Goal: Task Accomplishment & Management: Manage account settings

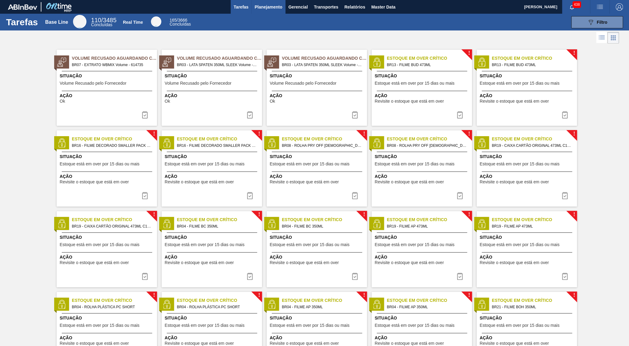
click at [271, 9] on span "Planejamento" at bounding box center [269, 6] width 28 height 7
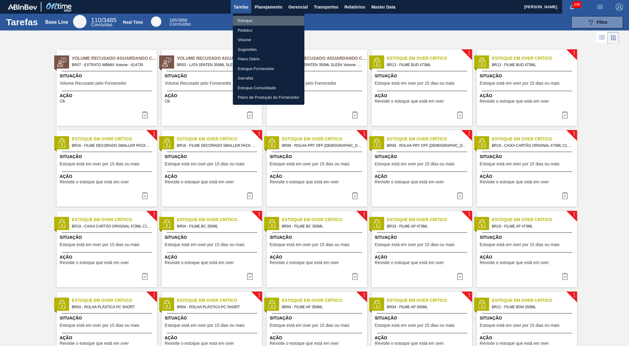
click at [264, 19] on li "Estoque" at bounding box center [269, 21] width 72 height 10
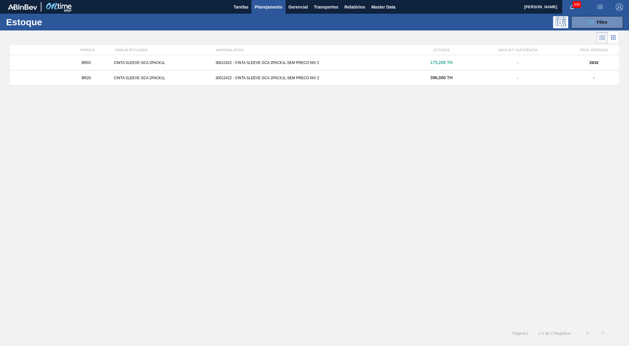
click at [604, 16] on div "Estoque 089F7B8B-B2A5-4AFE-B5C0-19BA573D28AC Filtro" at bounding box center [314, 22] width 629 height 17
click at [576, 32] on div at bounding box center [309, 37] width 619 height 15
click at [579, 25] on button "089F7B8B-B2A5-4AFE-B5C0-19BA573D28AC Filtro" at bounding box center [598, 22] width 52 height 12
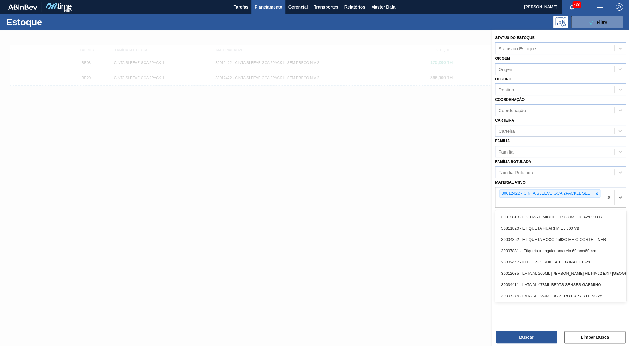
click at [593, 190] on div "30012422 - CINTA SLEEVE GCA 2PACK1L SEM PRECO NIV 2" at bounding box center [547, 194] width 94 height 8
click at [594, 190] on div at bounding box center [597, 194] width 7 height 8
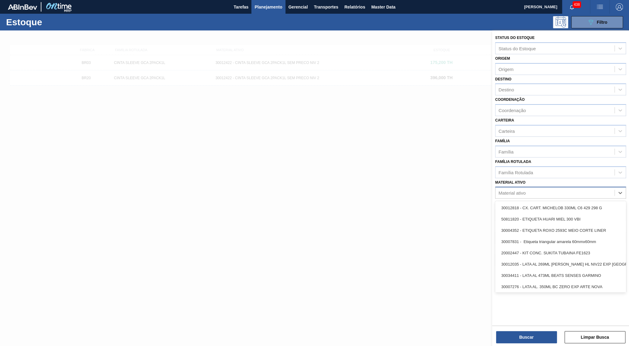
click at [565, 178] on div "Material ativo option 30012422 - CINTA SLEEVE GCA 2PACK1L SEM PRECO NIV 2, dese…" at bounding box center [560, 188] width 131 height 21
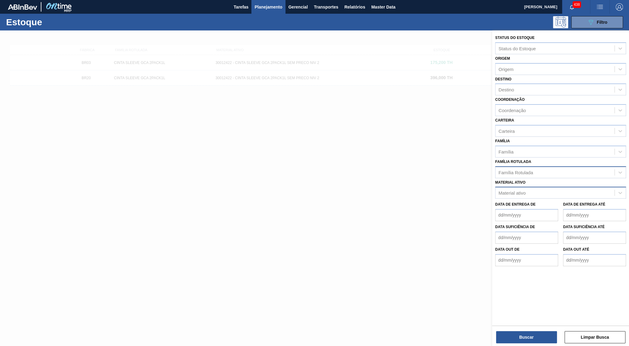
click at [550, 168] on div "Família Rotulada" at bounding box center [555, 172] width 119 height 9
type Rotulada "orig 350"
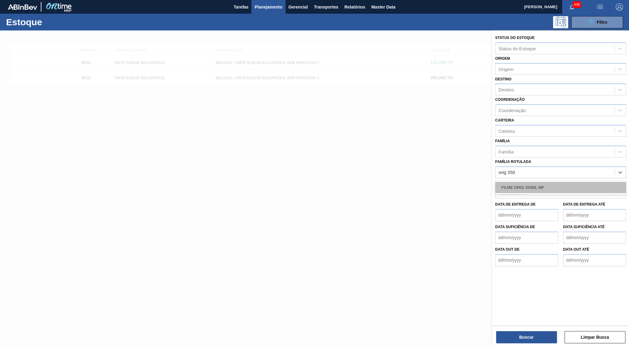
click at [558, 182] on div "FILME ORIG 350ML MP" at bounding box center [560, 187] width 131 height 11
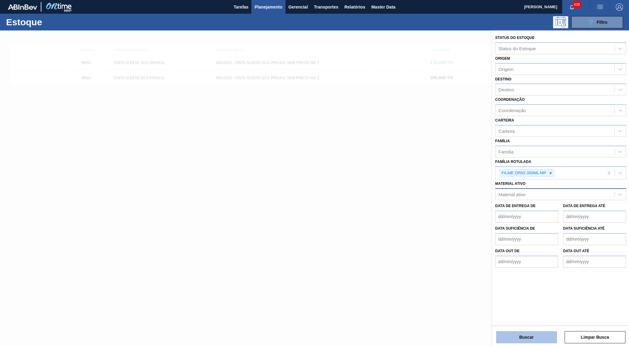
click at [542, 339] on button "Buscar" at bounding box center [526, 337] width 61 height 12
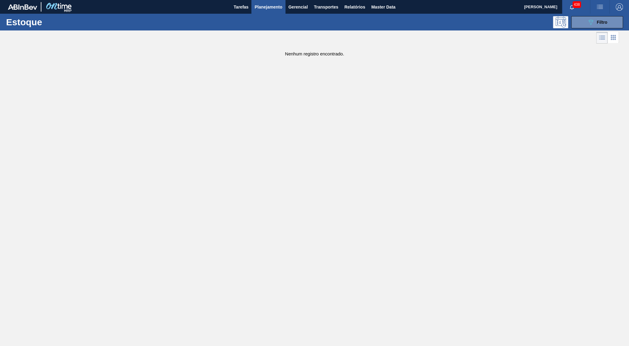
click at [590, 142] on main "Tarefas Planejamento Gerencial Transportes Relatórios Master Data Yasmim Ferrei…" at bounding box center [314, 173] width 629 height 346
click at [593, 19] on icon "089F7B8B-B2A5-4AFE-B5C0-19BA573D28AC" at bounding box center [590, 22] width 7 height 7
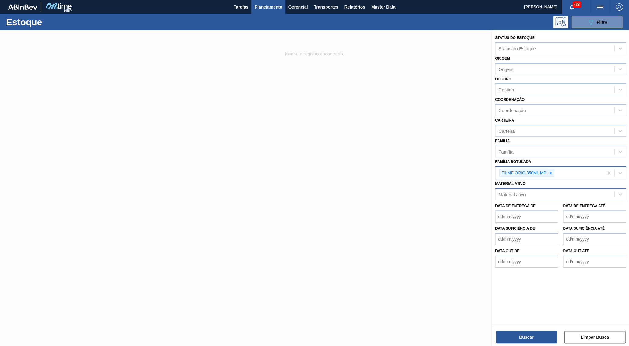
click at [547, 169] on div "FILME ORIG 350ML MP" at bounding box center [523, 173] width 47 height 8
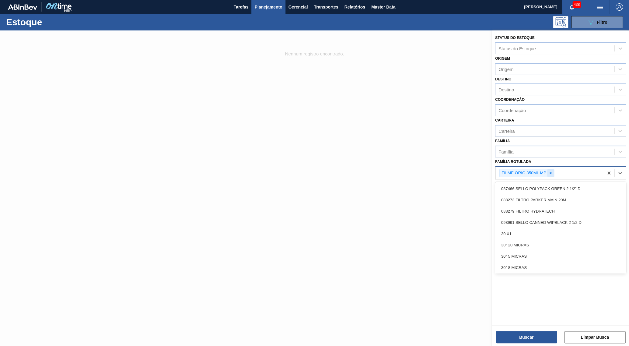
click at [551, 171] on icon at bounding box center [551, 173] width 4 height 4
type Rotulada "original 350"
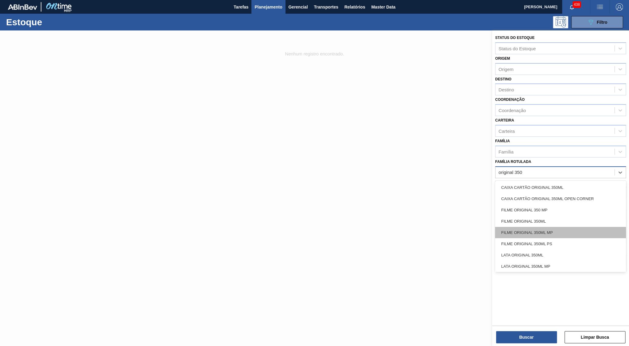
click at [538, 227] on div "FILME ORIGINAL 350ML MP" at bounding box center [560, 232] width 131 height 11
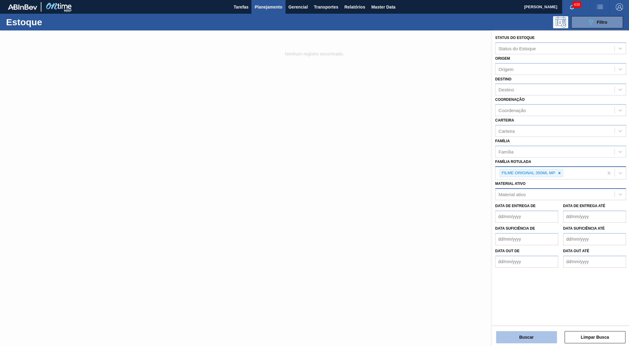
click at [526, 341] on button "Buscar" at bounding box center [526, 337] width 61 height 12
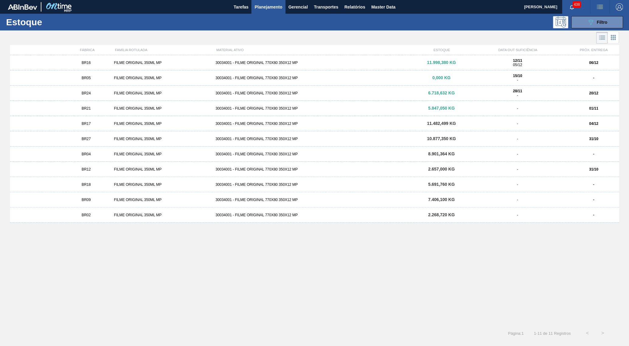
click at [545, 67] on div "12/11 05/12" at bounding box center [518, 62] width 97 height 9
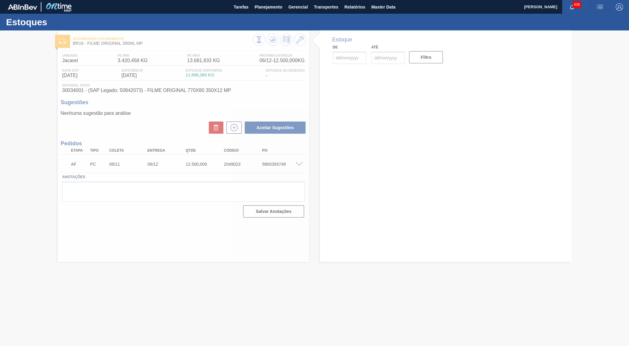
type input "[DATE]"
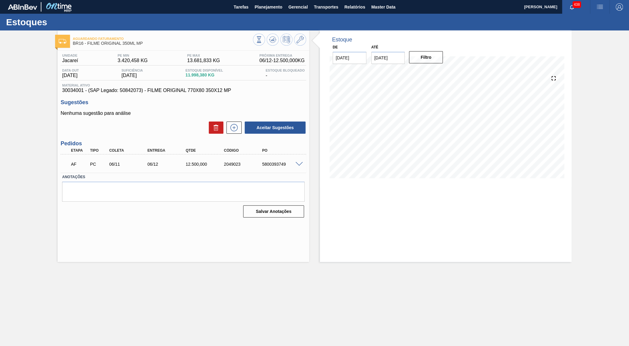
click at [303, 42] on icon at bounding box center [300, 39] width 7 height 7
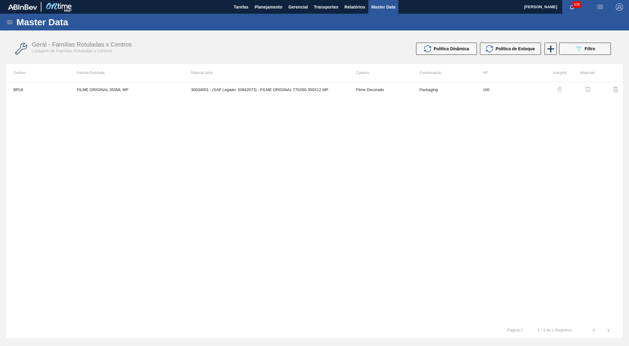
click at [589, 84] on button "button" at bounding box center [588, 89] width 15 height 15
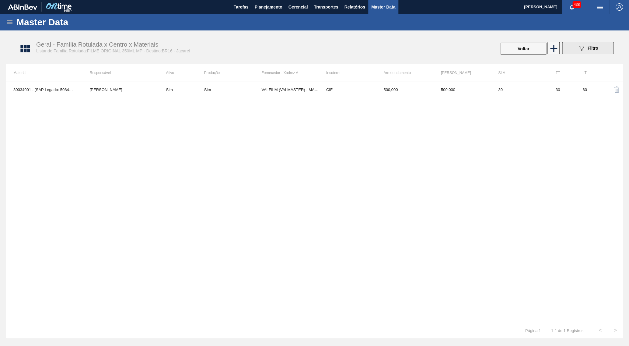
click at [574, 52] on button "089F7B8B-B2A5-4AFE-B5C0-19BA573D28AC Filtro" at bounding box center [588, 48] width 52 height 12
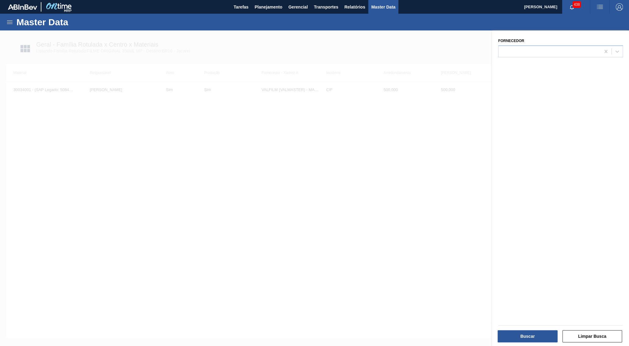
click at [372, 73] on div at bounding box center [314, 203] width 629 height 346
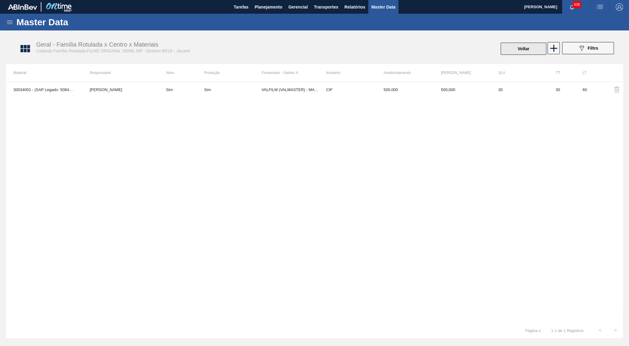
click at [513, 53] on button "Voltar" at bounding box center [524, 49] width 46 height 12
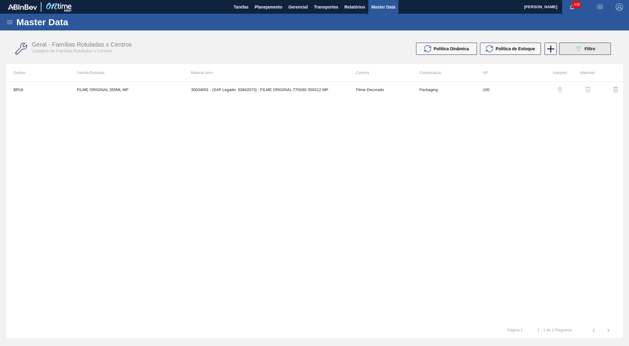
click at [604, 49] on button "089F7B8B-B2A5-4AFE-B5C0-19BA573D28AC Filtro" at bounding box center [585, 49] width 52 height 12
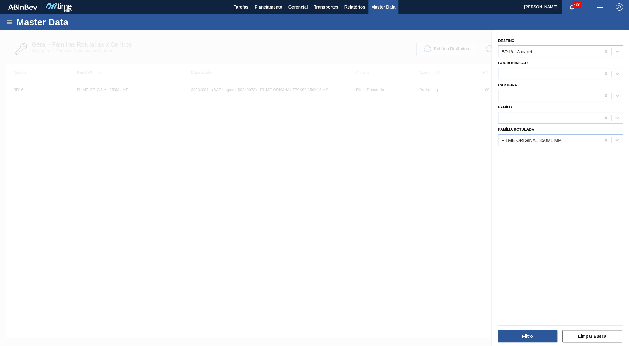
click at [606, 57] on div "Coordenação" at bounding box center [561, 68] width 130 height 22
click at [607, 45] on div "BR16 - Jacareí" at bounding box center [560, 51] width 125 height 12
click at [602, 55] on div at bounding box center [606, 51] width 11 height 11
click at [510, 323] on div at bounding box center [560, 324] width 129 height 7
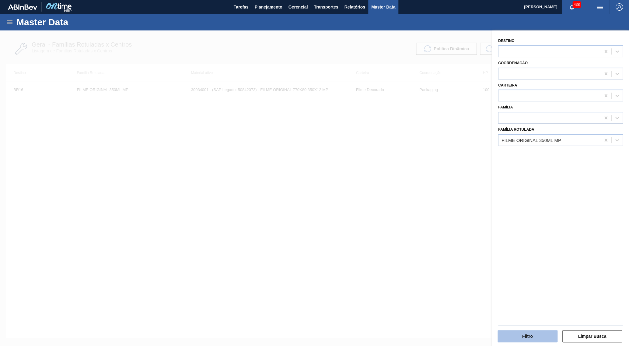
click at [526, 342] on button "Filtro" at bounding box center [528, 336] width 60 height 12
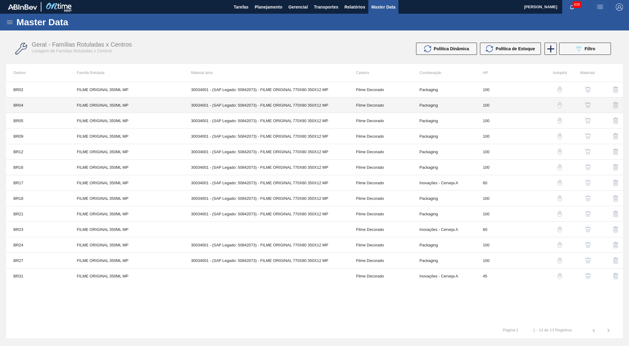
click at [329, 102] on td "30034001 - (SAP Legado: 50842073) - FILME ORIGINAL 770X80 350X12 MP" at bounding box center [266, 105] width 165 height 16
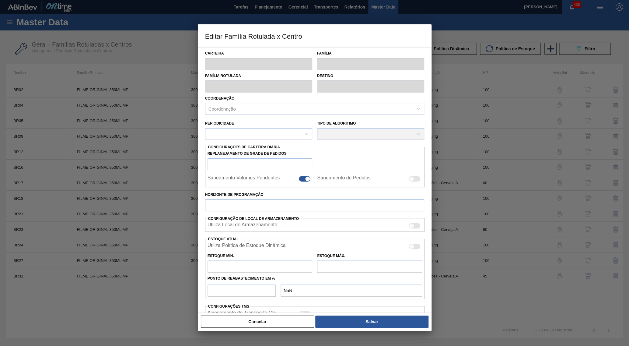
type input "Filme Decorado"
type input "FILME ORIGINAL 350ML MP"
type input "BR04 - Camaçari"
type input "100"
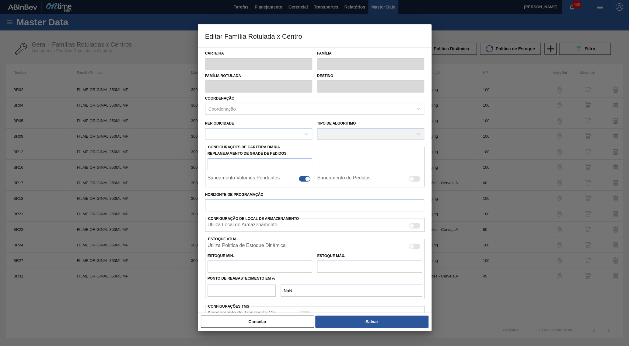
type input "0"
type input "100"
type input "0,000"
checkbox input "true"
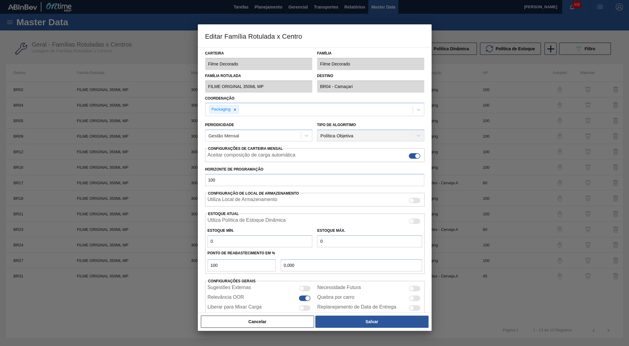
drag, startPoint x: 280, startPoint y: 90, endPoint x: 120, endPoint y: 96, distance: 160.9
click at [198, 96] on div "Carteira Filme Decorado Família Filme Decorado Família Rotulada FILME ORIGINAL …" at bounding box center [315, 180] width 234 height 266
click at [259, 324] on button "Cancelar" at bounding box center [258, 321] width 114 height 12
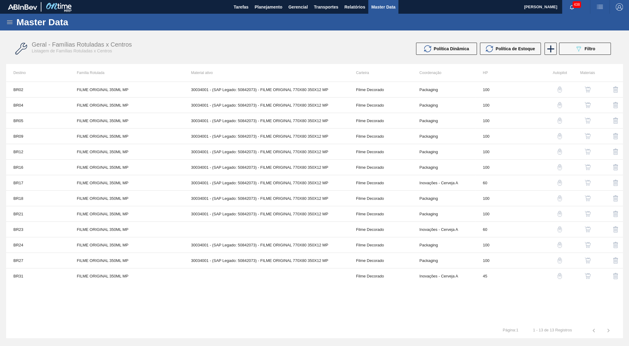
click at [316, 303] on div "BR02 FILME ORIGINAL 350ML MP 30034001 - (SAP Legado: 50842073) - FILME ORIGINAL…" at bounding box center [314, 202] width 617 height 241
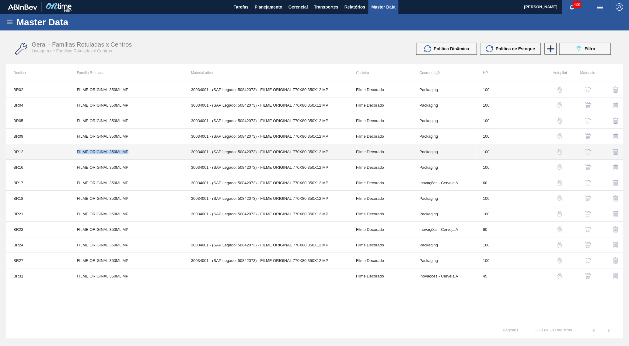
drag, startPoint x: 191, startPoint y: 151, endPoint x: 314, endPoint y: 158, distance: 122.9
click at [314, 158] on td "30034001 - (SAP Legado: 50842073) - FILME ORIGINAL 770X80 350X12 MP" at bounding box center [266, 152] width 165 height 16
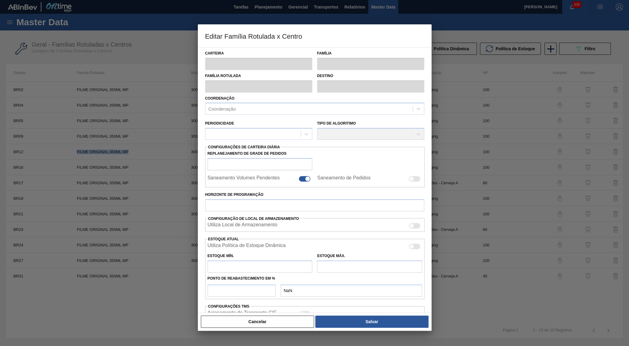
scroll to position [56, 0]
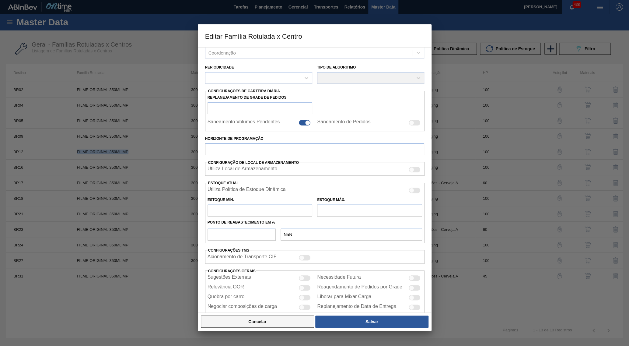
click at [279, 326] on button "Cancelar" at bounding box center [258, 321] width 114 height 12
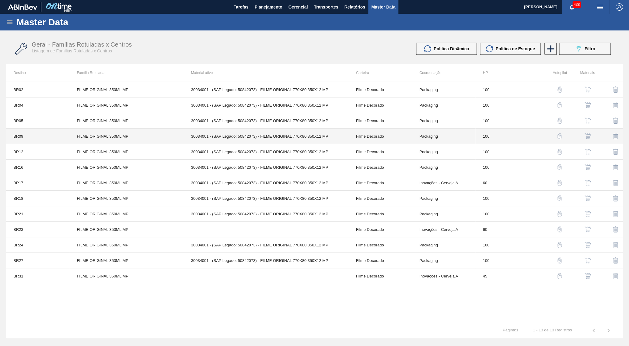
click at [255, 131] on td "30034001 - (SAP Legado: 50842073) - FILME ORIGINAL 770X80 350X12 MP" at bounding box center [266, 136] width 165 height 16
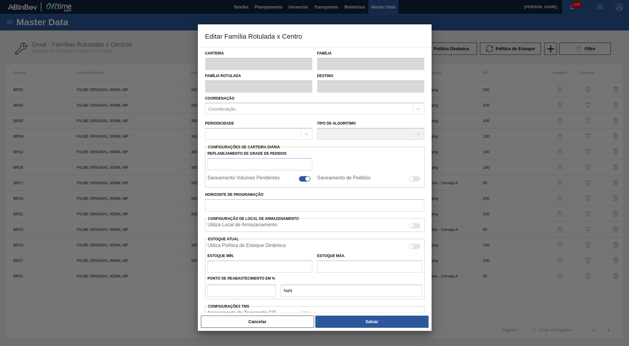
type input "Filme Decorado"
type input "FILME ORIGINAL 350ML MP"
type input "BR09 - Agudos"
type input "100"
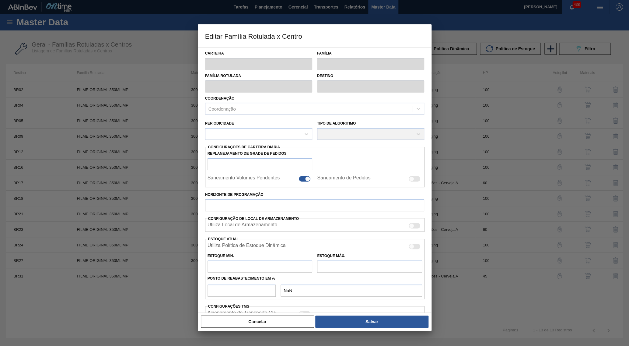
type input "0"
type input "100"
type input "0,000"
checkbox input "true"
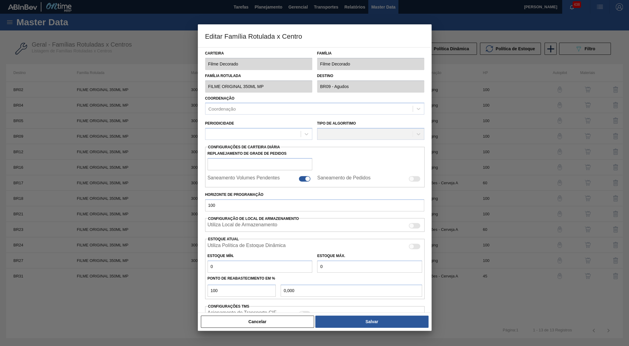
click at [285, 333] on div at bounding box center [314, 173] width 629 height 346
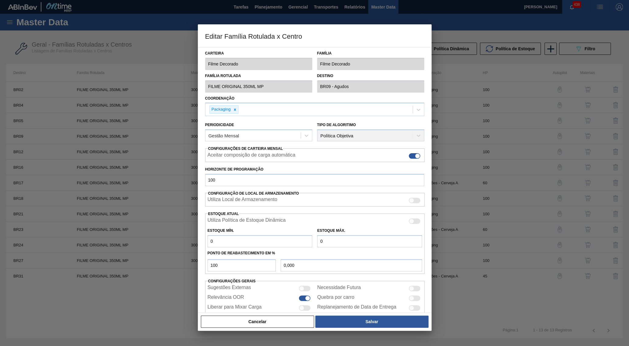
click at [282, 329] on div "Cancelar Salvar" at bounding box center [315, 321] width 234 height 18
click at [290, 326] on button "Cancelar" at bounding box center [258, 321] width 114 height 12
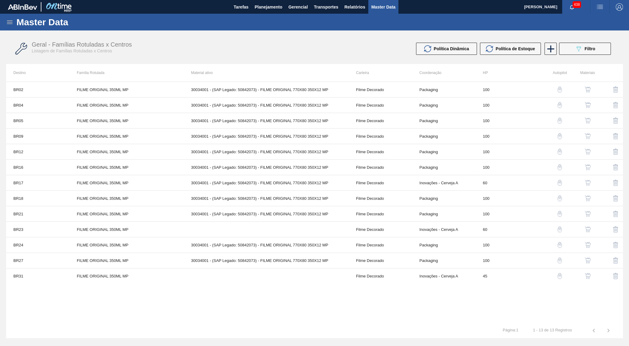
click at [586, 134] on img "button" at bounding box center [588, 136] width 6 height 6
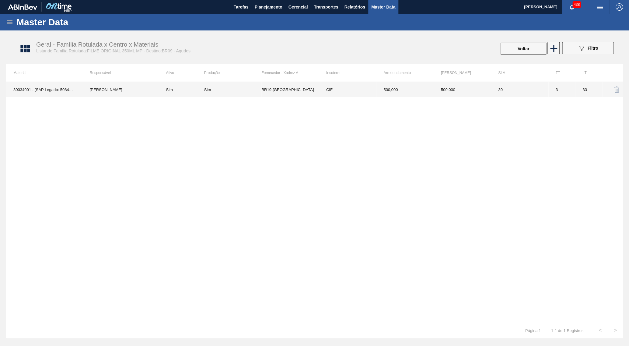
click at [318, 88] on td "BR19-[GEOGRAPHIC_DATA]" at bounding box center [290, 89] width 57 height 15
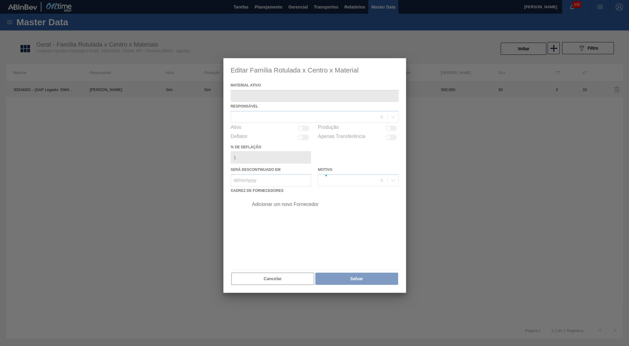
type ativo "30034001 - (SAP Legado: 50842073) - FILME ORIGINAL 770X80 350X12 MP"
checkbox input "true"
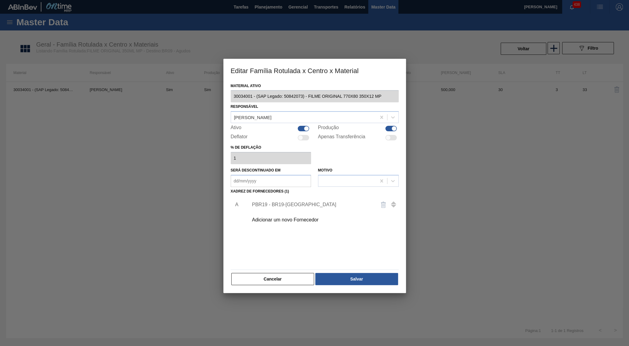
click at [164, 171] on div at bounding box center [314, 173] width 629 height 346
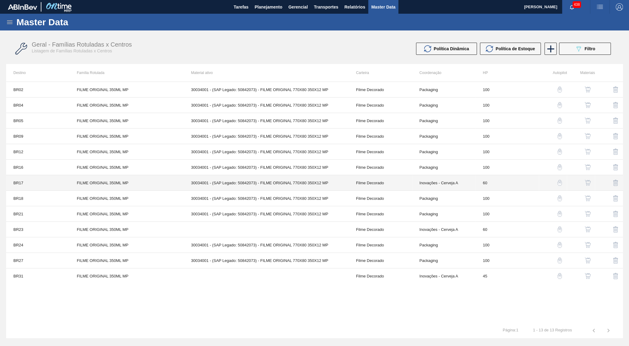
click at [445, 186] on td "Inovações - Cerveja A" at bounding box center [443, 183] width 63 height 16
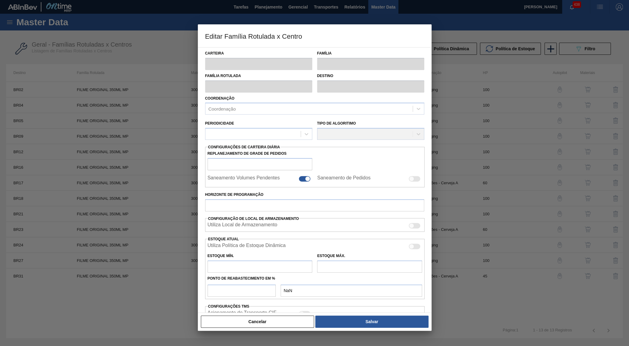
type input "Filme Decorado"
type input "FILME ORIGINAL 350ML MP"
type input "BR17 - Juatuba"
type input "60"
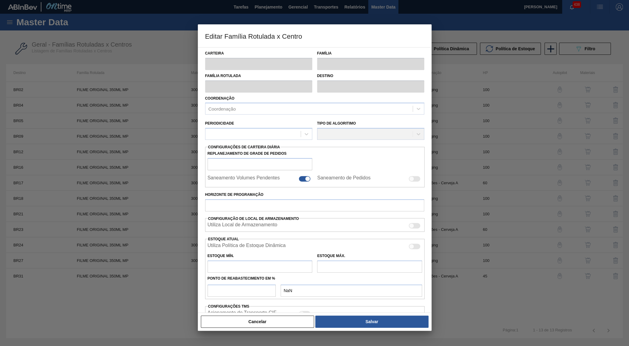
type input "0"
type input "100"
type input "0,000"
checkbox input "true"
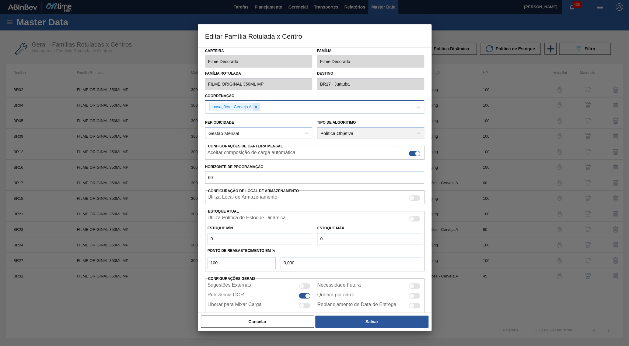
click at [259, 103] on div at bounding box center [256, 107] width 7 height 8
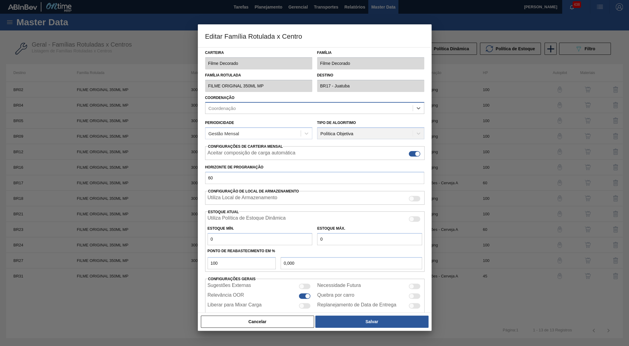
click at [268, 106] on div "Coordenação" at bounding box center [309, 108] width 207 height 9
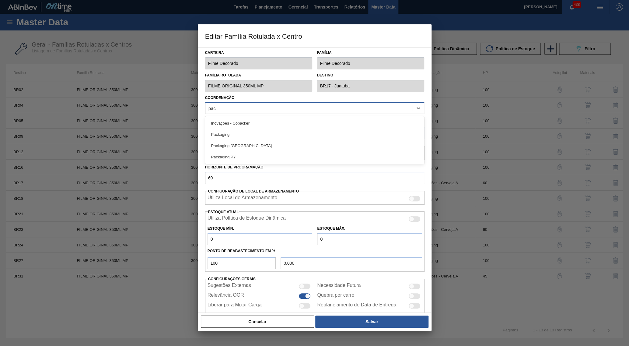
type input "pack"
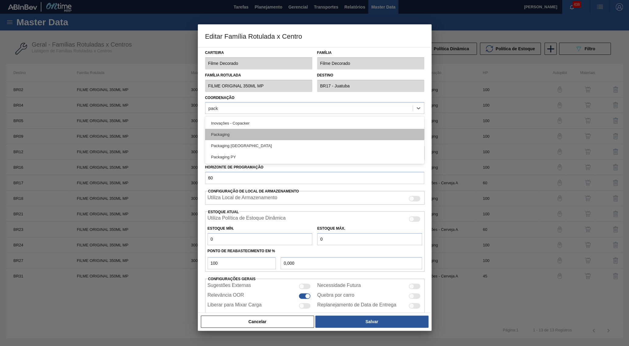
click at [218, 131] on div "Packaging" at bounding box center [314, 134] width 219 height 11
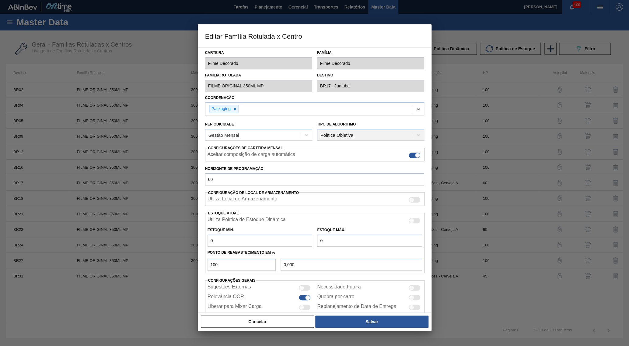
click at [360, 312] on div "Carteira Filme Decorado Família Filme Decorado Família Rotulada FILME ORIGINAL …" at bounding box center [315, 180] width 234 height 266
click at [371, 318] on button "Salvar" at bounding box center [371, 321] width 113 height 12
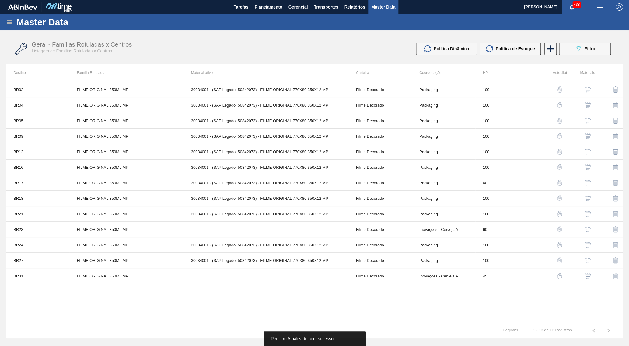
click at [584, 229] on button "button" at bounding box center [588, 229] width 15 height 15
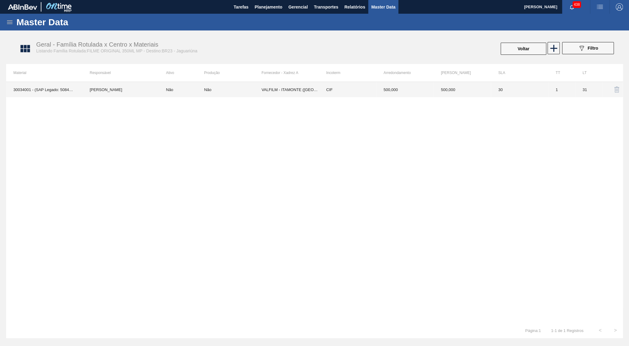
click at [266, 95] on td "VALFILM - ITAMONTE (MG)" at bounding box center [290, 89] width 57 height 15
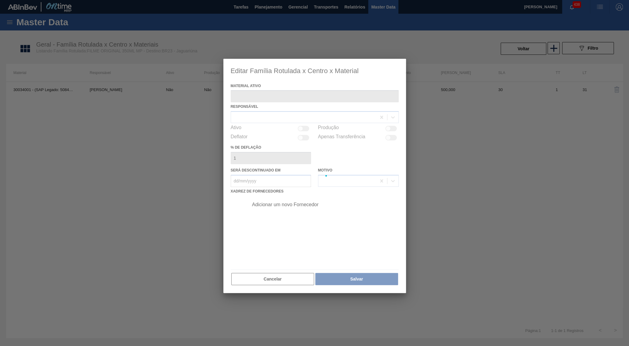
type ativo "30034001 - (SAP Legado: 50842073) - FILME ORIGINAL 770X80 350X12 MP"
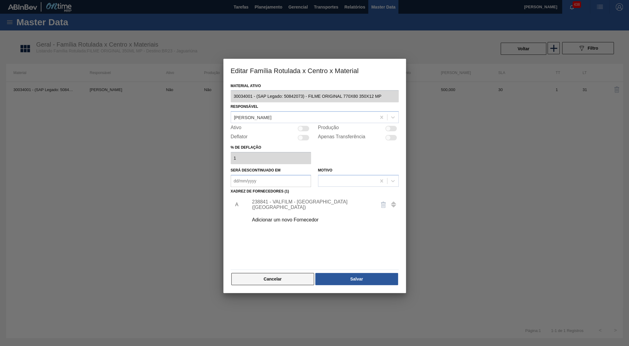
click at [290, 273] on button "Cancelar" at bounding box center [272, 279] width 83 height 12
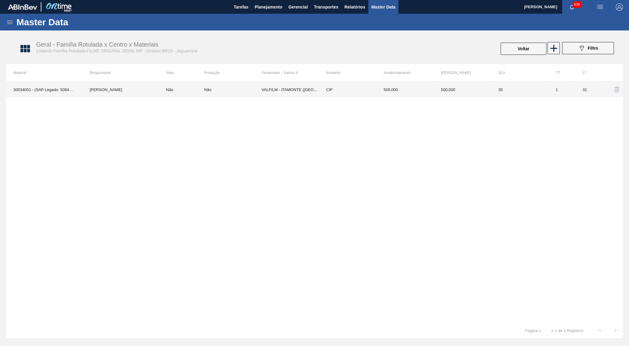
click at [333, 84] on td "CIF" at bounding box center [347, 89] width 57 height 15
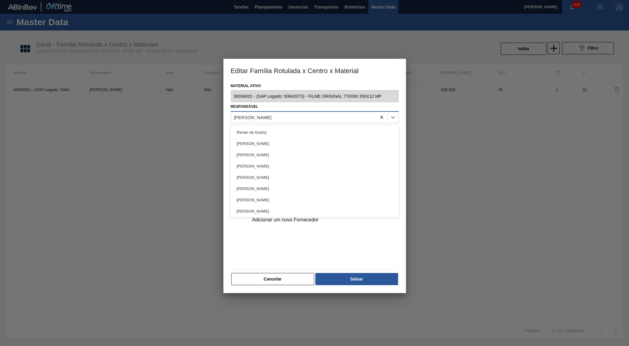
click at [277, 118] on div "[PERSON_NAME]" at bounding box center [303, 117] width 145 height 9
type input "b"
type input "tomas"
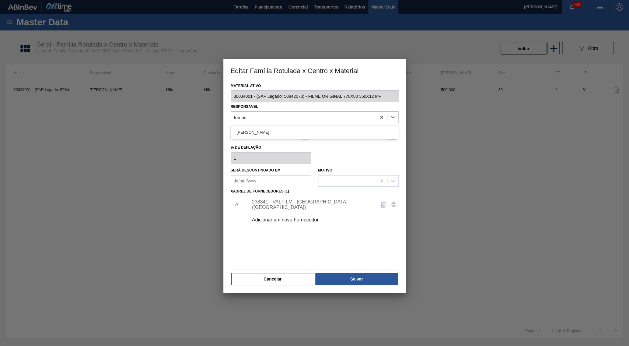
click at [242, 125] on div "TOMAS SIMOES SILVA" at bounding box center [315, 132] width 168 height 14
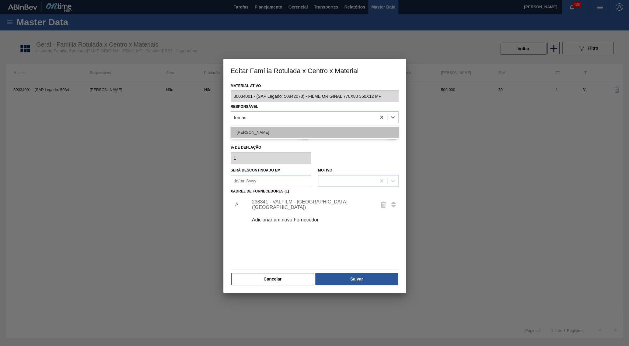
click at [260, 130] on div "TOMAS SIMOES SILVA" at bounding box center [315, 132] width 168 height 11
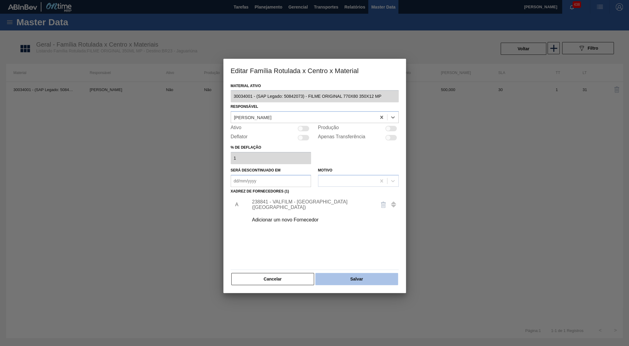
click at [355, 273] on button "Salvar" at bounding box center [356, 279] width 83 height 12
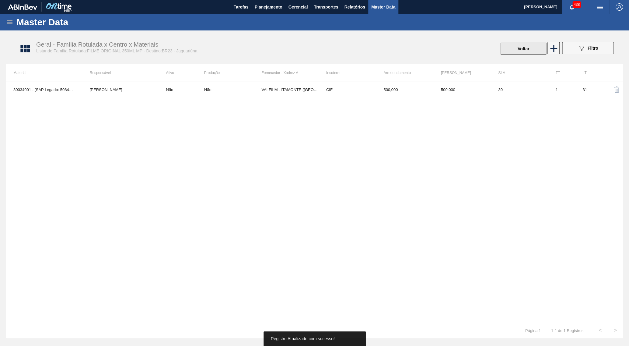
click at [519, 49] on button "Voltar" at bounding box center [524, 49] width 46 height 12
click at [385, 9] on span "Master Data" at bounding box center [383, 6] width 24 height 7
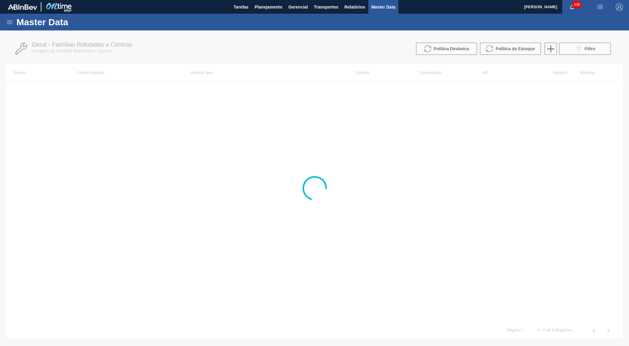
click at [7, 24] on icon at bounding box center [9, 22] width 7 height 7
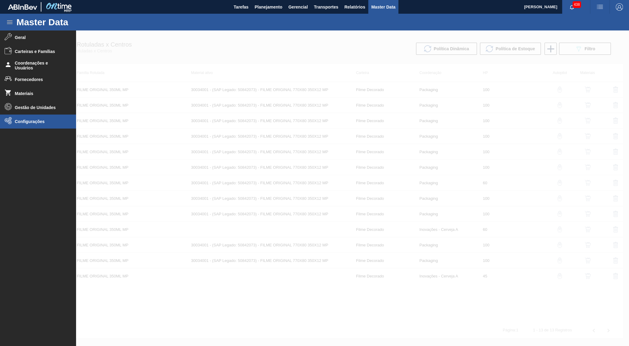
click at [29, 124] on li "Configurações" at bounding box center [38, 121] width 76 height 14
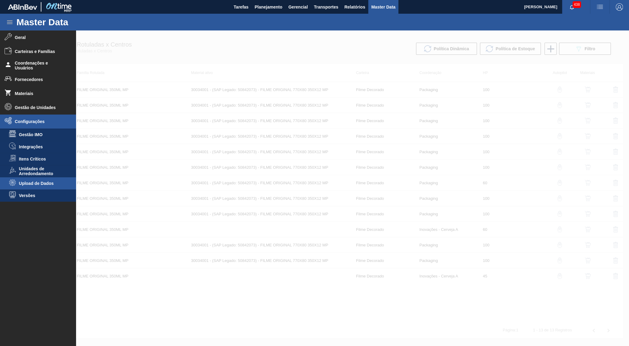
click at [32, 180] on li "Upload de Dados" at bounding box center [38, 183] width 76 height 12
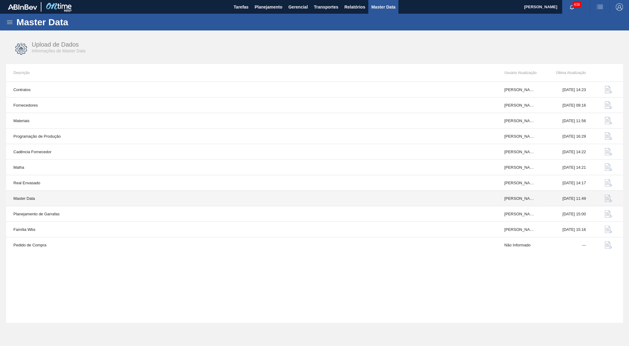
click at [608, 196] on img "button" at bounding box center [608, 198] width 7 height 7
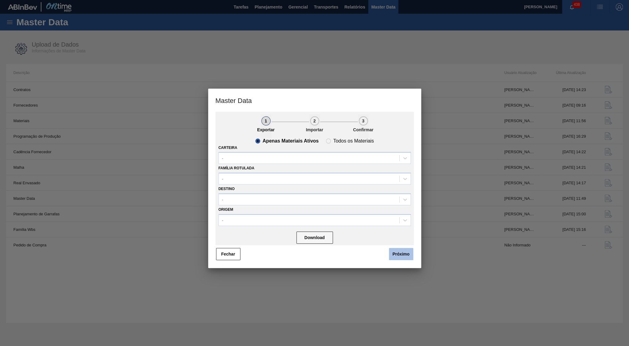
click at [396, 249] on button "Próximo" at bounding box center [401, 254] width 24 height 12
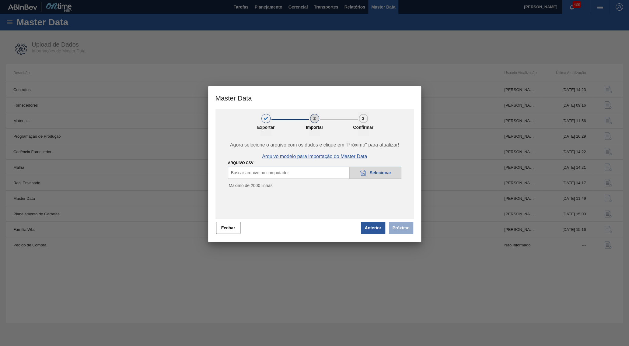
click at [341, 158] on span "Arquivo modelo para importação do Master Data" at bounding box center [314, 156] width 105 height 5
click at [453, 9] on div at bounding box center [314, 173] width 629 height 346
click at [506, 9] on div at bounding box center [314, 173] width 629 height 346
click at [221, 227] on button "Fechar" at bounding box center [228, 228] width 24 height 12
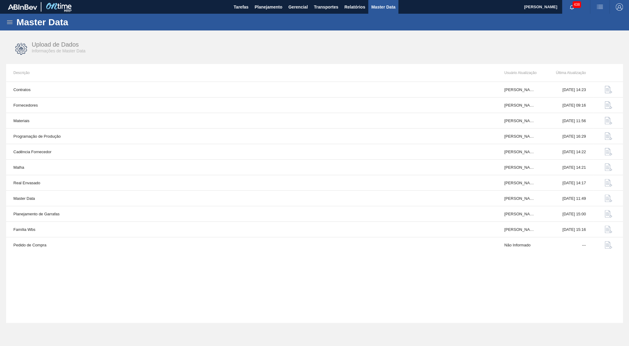
click at [574, 3] on span "438" at bounding box center [577, 4] width 9 height 7
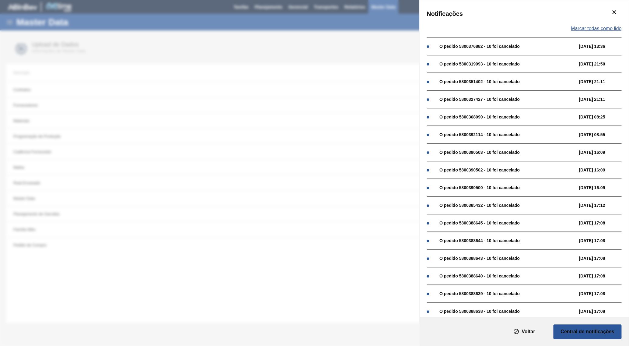
click at [610, 28] on span "Marcar todas como lido" at bounding box center [596, 28] width 51 height 5
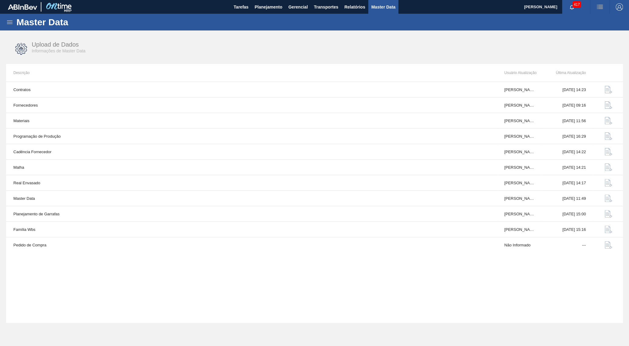
click at [579, 12] on div "417" at bounding box center [576, 7] width 28 height 14
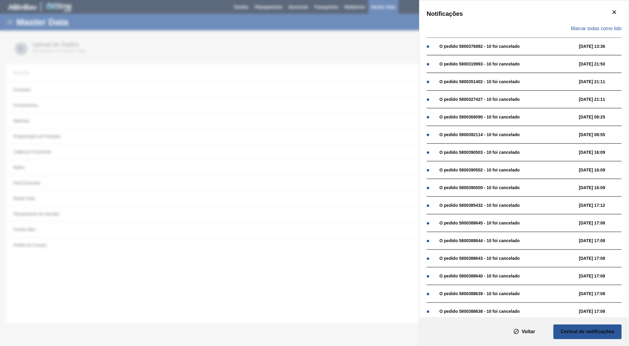
click at [575, 10] on div "Notificações" at bounding box center [524, 14] width 195 height 12
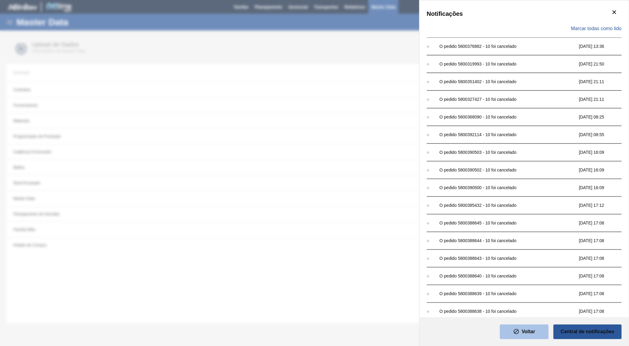
click at [534, 336] on button "Voltar" at bounding box center [524, 331] width 49 height 15
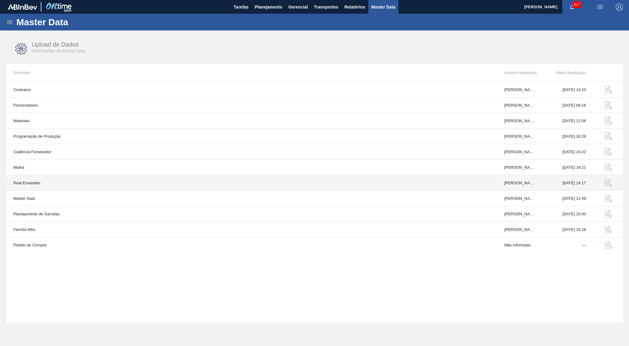
click at [158, 180] on td "Real Envasado" at bounding box center [251, 183] width 491 height 16
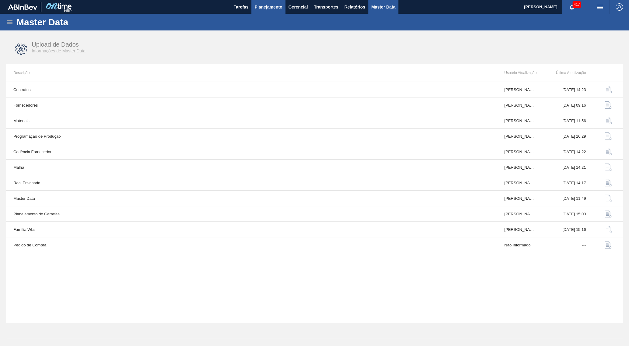
click at [266, 9] on span "Planejamento" at bounding box center [269, 6] width 28 height 7
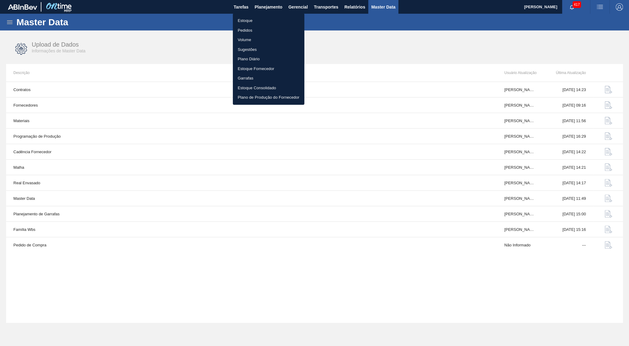
click at [258, 19] on li "Estoque" at bounding box center [269, 21] width 72 height 10
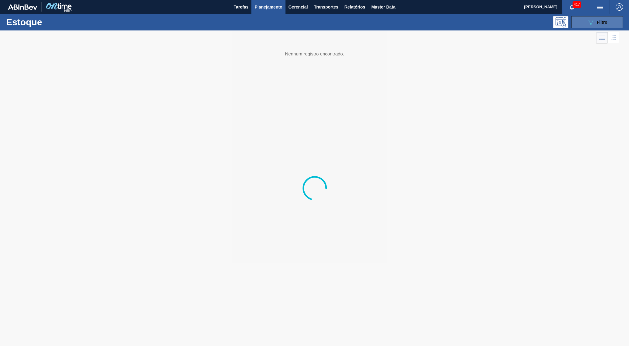
click at [588, 22] on icon "089F7B8B-B2A5-4AFE-B5C0-19BA573D28AC" at bounding box center [590, 22] width 7 height 7
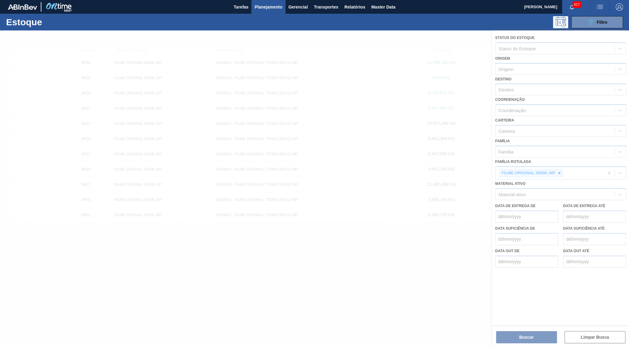
click at [560, 166] on div at bounding box center [314, 187] width 629 height 315
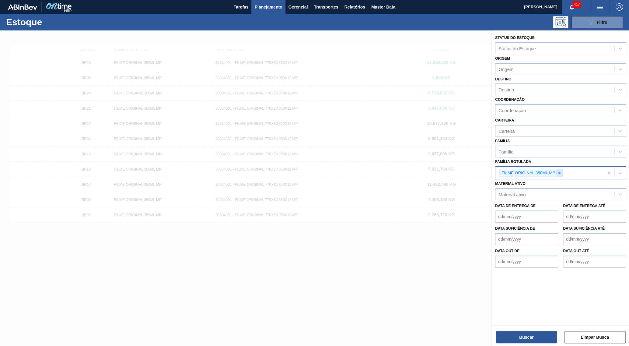
click at [563, 169] on div at bounding box center [559, 173] width 7 height 8
paste Rotulada "CAIXA CARTÃO STELLA PURE GOLD 269ML"
type Rotulada "CAIXA CARTÃO STELLA PURE GOLD 269ML"
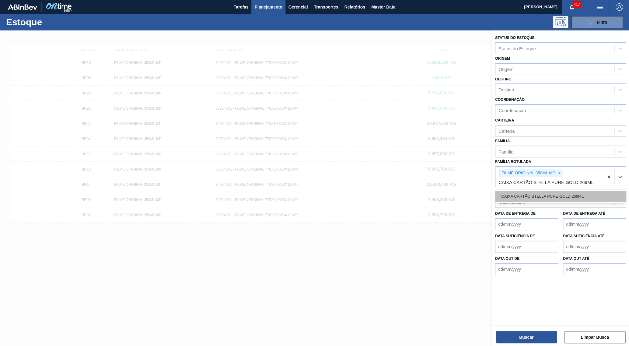
click at [577, 191] on div "CAIXA CARTÃO STELLA PURE GOLD 269ML" at bounding box center [560, 196] width 131 height 11
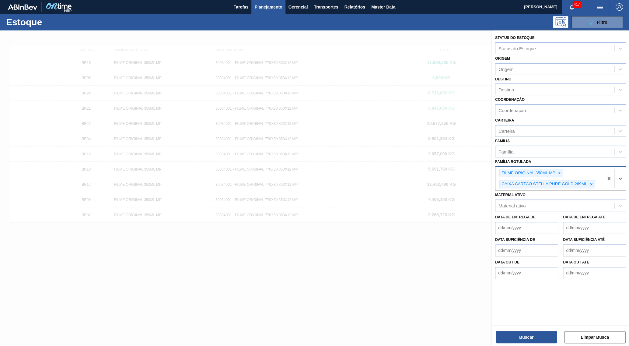
click at [555, 169] on div "FILME ORIGINAL 350ML MP" at bounding box center [528, 173] width 56 height 8
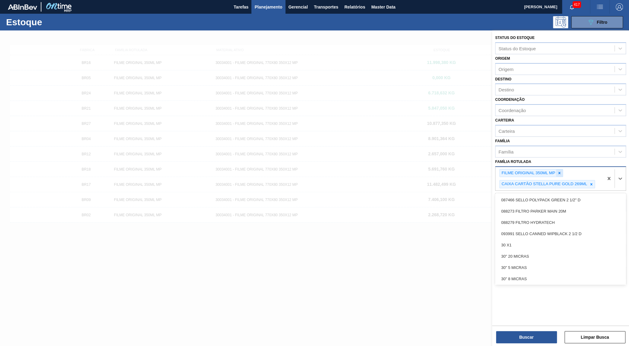
click at [562, 171] on icon at bounding box center [560, 173] width 4 height 4
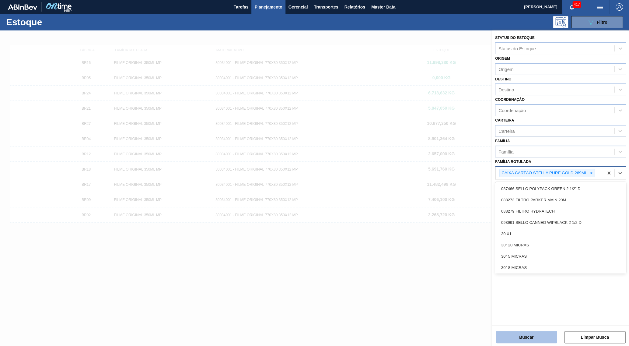
click at [514, 342] on button "Buscar" at bounding box center [526, 337] width 61 height 12
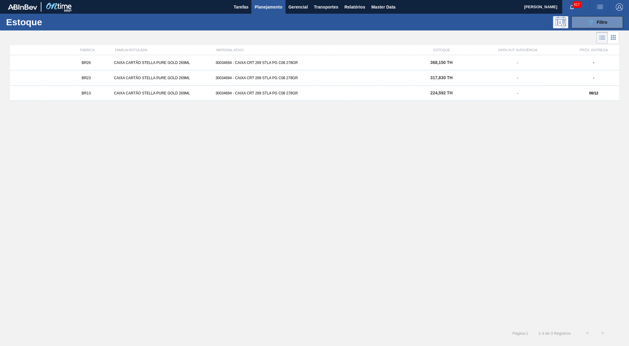
click at [430, 154] on div "BR26 CAIXA CARTÃO STELLA PURE GOLD 269ML 30034694 - CAIXA CRT 269 STLA PG C08 2…" at bounding box center [314, 188] width 609 height 267
click at [303, 148] on div "BR26 CAIXA CARTÃO STELLA PURE GOLD 269ML 30034694 - CAIXA CRT 269 STLA PG C08 2…" at bounding box center [314, 188] width 609 height 267
drag, startPoint x: 101, startPoint y: 86, endPoint x: 105, endPoint y: 88, distance: 4.9
click at [105, 88] on div "BR26 CAIXA CARTÃO STELLA PURE GOLD 269ML 30034694 - CAIXA CRT 269 STLA PG C08 2…" at bounding box center [314, 188] width 609 height 267
click at [105, 88] on div "BR13 CAIXA CARTÃO STELLA PURE GOLD 269ML 30034694 - CAIXA CRT 269 STLA PG C08 2…" at bounding box center [314, 93] width 609 height 15
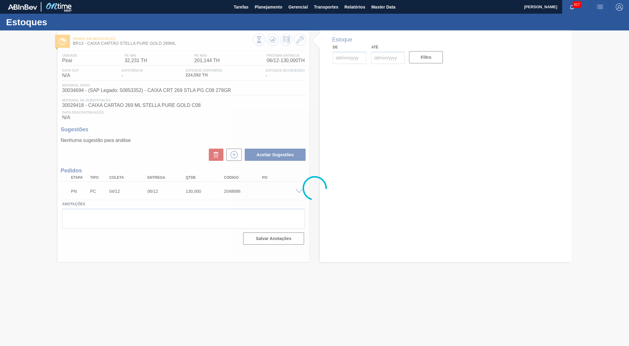
type input "[DATE]"
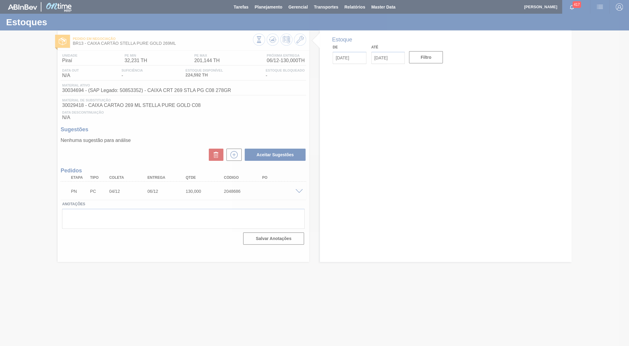
drag, startPoint x: 143, startPoint y: 192, endPoint x: 175, endPoint y: 193, distance: 32.3
click at [175, 193] on div at bounding box center [314, 173] width 629 height 346
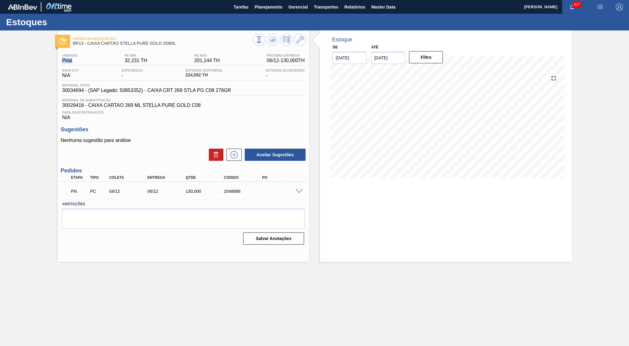
drag, startPoint x: 77, startPoint y: 63, endPoint x: 28, endPoint y: 66, distance: 49.4
click at [28, 66] on div "Pedido em Negociação BR13 - CAIXA CARTÃO STELLA PURE GOLD 269ML Unidade Piraí P…" at bounding box center [314, 145] width 629 height 231
click at [82, 79] on div "Data out N/A Suficiência - Estoque Disponível 224,592 TH Estoque Bloqueado -" at bounding box center [184, 75] width 246 height 12
copy span "30034694"
drag, startPoint x: 80, startPoint y: 91, endPoint x: 47, endPoint y: 90, distance: 32.9
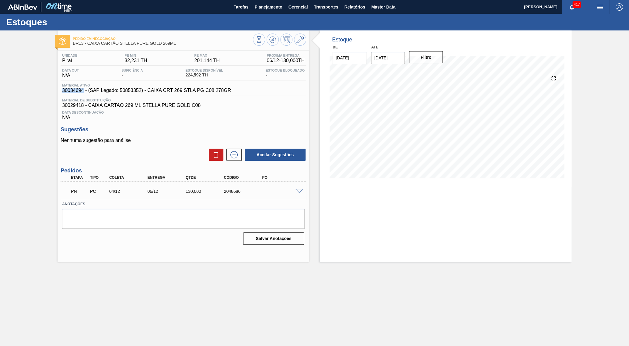
click at [47, 90] on div "Pedido em Negociação BR13 - CAIXA CARTÃO STELLA PURE GOLD 269ML Unidade Piraí P…" at bounding box center [314, 145] width 629 height 231
click at [353, 294] on main "Tarefas Planejamento Gerencial Transportes Relatórios Master Data Yasmim Ferrei…" at bounding box center [314, 173] width 629 height 346
click at [256, 37] on button at bounding box center [259, 39] width 12 height 12
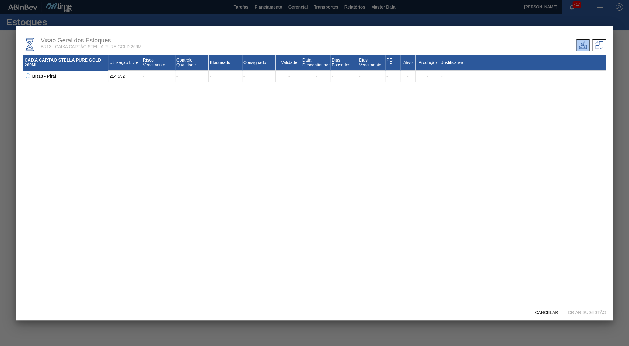
click at [26, 78] on icon at bounding box center [28, 75] width 5 height 5
click at [33, 100] on icon at bounding box center [35, 97] width 5 height 5
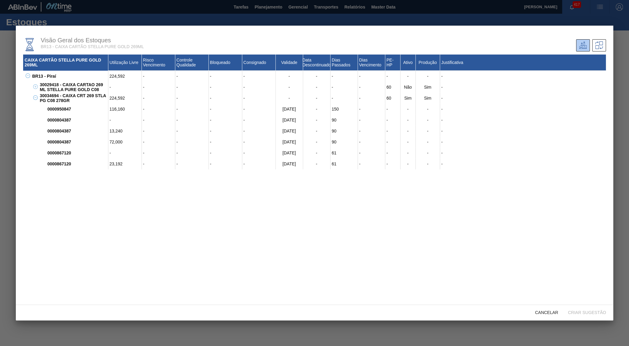
click at [35, 88] on icon at bounding box center [35, 86] width 5 height 5
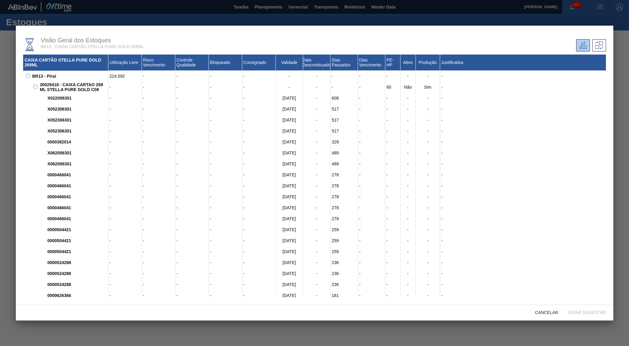
click at [35, 88] on icon at bounding box center [35, 86] width 5 height 5
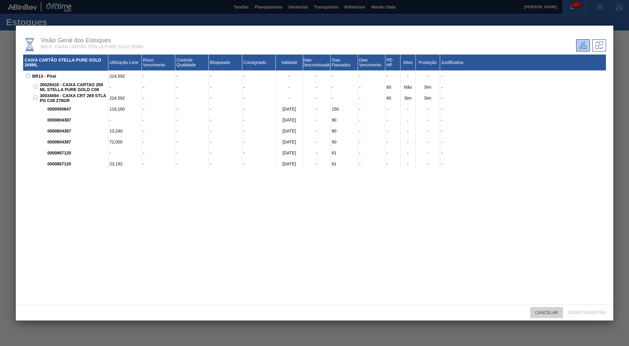
click at [545, 315] on span "Cancelar" at bounding box center [546, 312] width 33 height 5
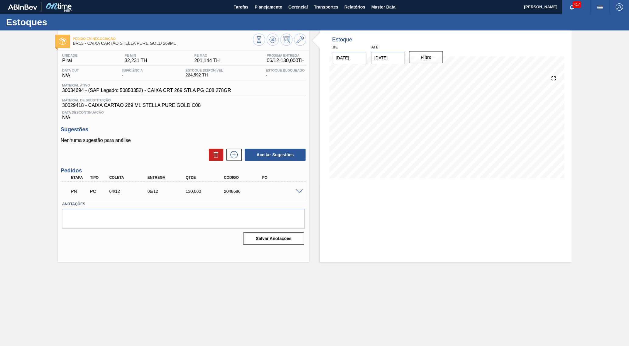
click at [84, 107] on span "30029418 - CAIXA CARTAO 269 ML STELLA PURE GOLD C08" at bounding box center [183, 105] width 243 height 5
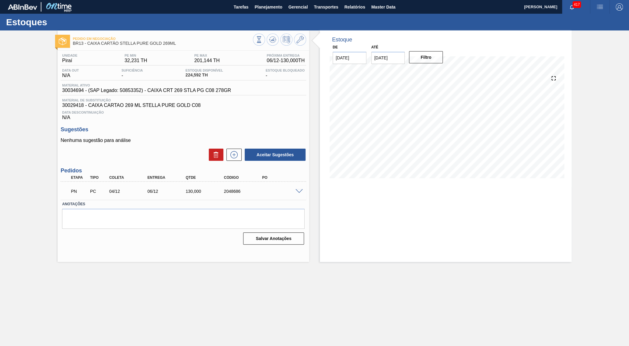
click at [103, 91] on span "30034694 - (SAP Legado: 50853352) - CAIXA CRT 269 STLA PG C08 278GR" at bounding box center [146, 90] width 169 height 5
drag, startPoint x: 202, startPoint y: 75, endPoint x: 174, endPoint y: 79, distance: 28.7
click at [185, 77] on span "224,592 TH" at bounding box center [203, 75] width 37 height 5
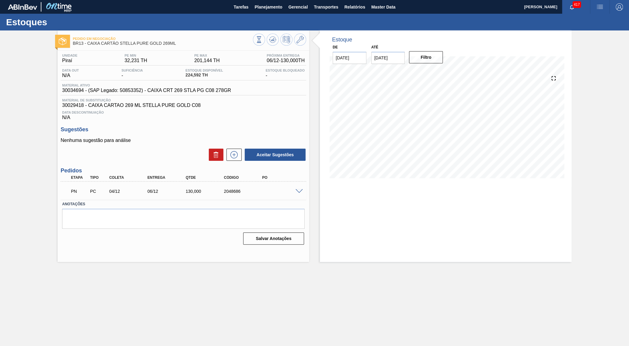
click at [379, 237] on div "Estoque De 15/10/2025 Até 31/12/2025 Filtro 09/11 Projeção de Estoque 85.187 Ne…" at bounding box center [446, 145] width 252 height 231
click at [266, 4] on button "Planejamento" at bounding box center [269, 7] width 34 height 14
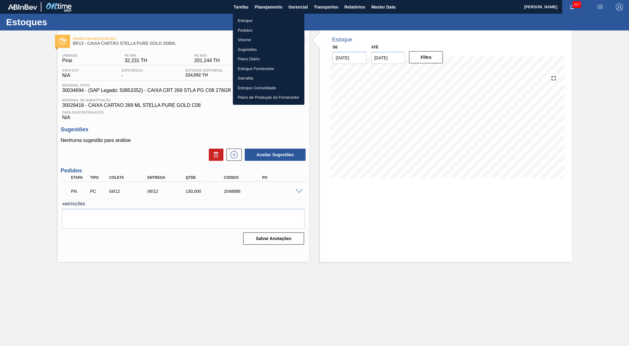
click at [259, 14] on ul "Estoque Pedidos Volume Sugestões Plano Diário Estoque Fornecedor Garrafas Estoq…" at bounding box center [269, 58] width 72 height 91
click at [262, 15] on ul "Estoque Pedidos Volume Sugestões Plano Diário Estoque Fornecedor Garrafas Estoq…" at bounding box center [269, 58] width 72 height 91
click at [264, 16] on li "Estoque" at bounding box center [269, 21] width 72 height 10
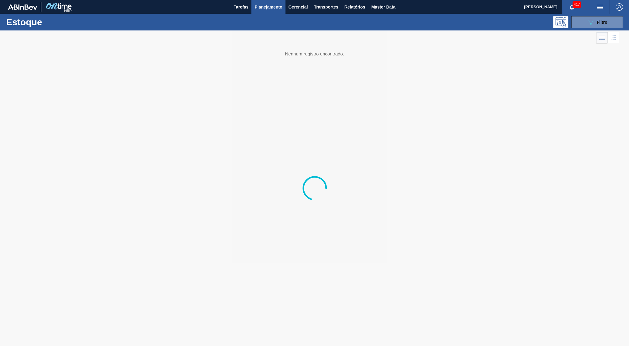
click at [609, 25] on button "089F7B8B-B2A5-4AFE-B5C0-19BA573D28AC Filtro" at bounding box center [598, 22] width 52 height 12
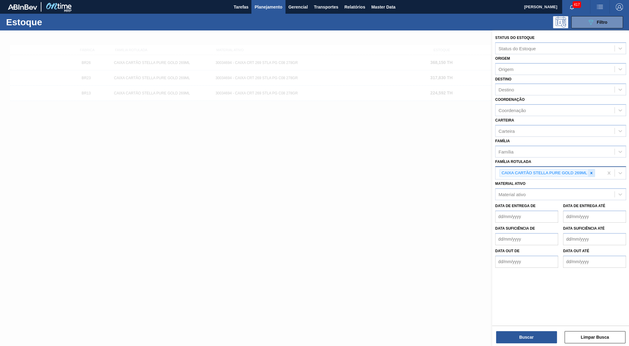
click at [592, 169] on div at bounding box center [591, 173] width 7 height 8
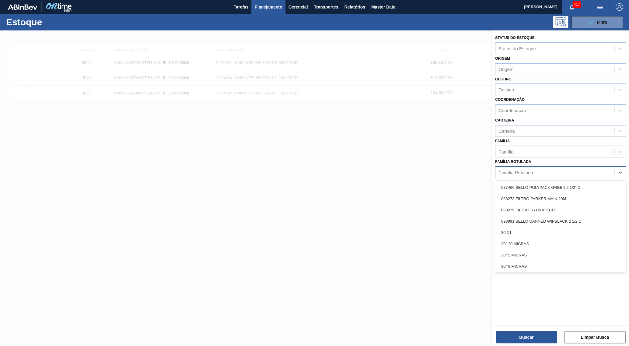
click at [567, 168] on div "Família Rotulada" at bounding box center [555, 172] width 119 height 9
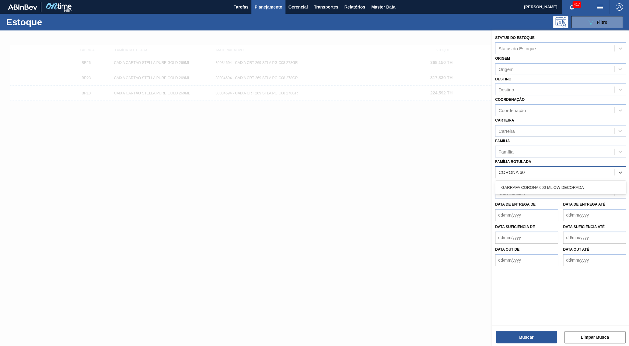
type Rotulada "CORONA 600"
click at [584, 181] on div "GARRAFA CORONA 600 ML OW DECORADA" at bounding box center [560, 188] width 131 height 14
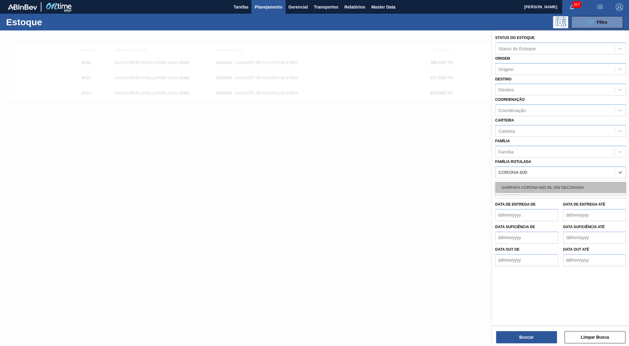
click at [589, 182] on div "GARRAFA CORONA 600 ML OW DECORADA" at bounding box center [560, 187] width 131 height 11
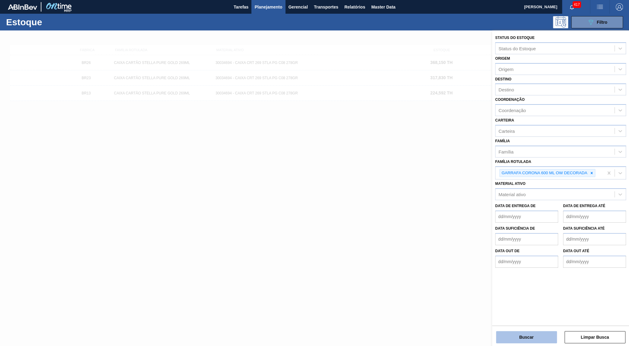
click at [528, 336] on button "Buscar" at bounding box center [526, 337] width 61 height 12
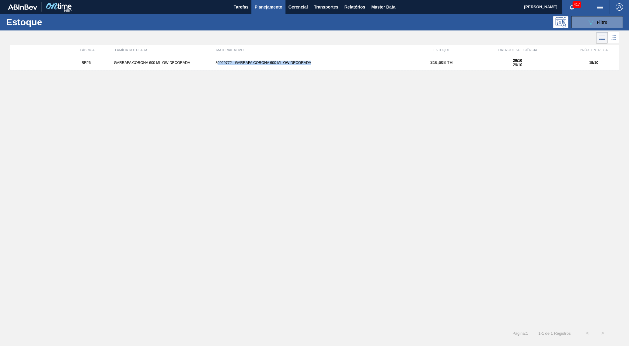
drag, startPoint x: 344, startPoint y: 64, endPoint x: 216, endPoint y: 67, distance: 127.3
click at [216, 67] on div "BR26 GARRAFA CORONA 600 ML OW DECORADA 30029772 - GARRAFA CORONA 600 ML OW DECO…" at bounding box center [314, 62] width 609 height 15
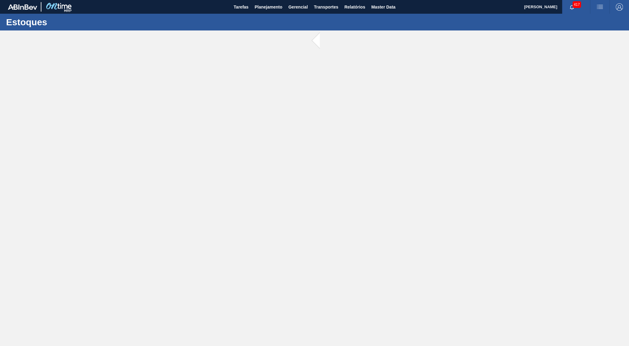
click at [248, 67] on main "Tarefas Planejamento Gerencial Transportes Relatórios Master Data Yasmim Ferrei…" at bounding box center [314, 173] width 629 height 346
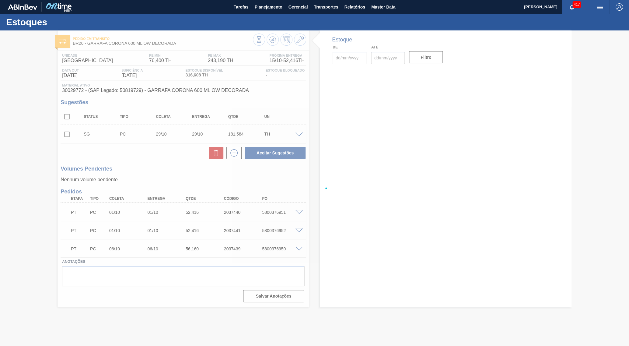
type input "[DATE]"
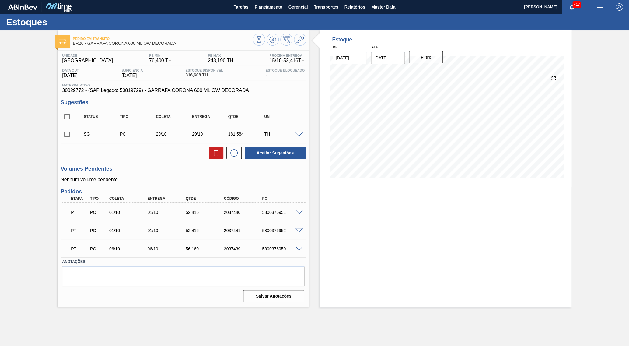
click at [179, 93] on span "30029772 - (SAP Legado: 50819729) - GARRAFA CORONA 600 ML OW DECORADA" at bounding box center [183, 90] width 243 height 5
click at [180, 91] on span "30029772 - (SAP Legado: 50819729) - GARRAFA CORONA 600 ML OW DECORADA" at bounding box center [183, 90] width 243 height 5
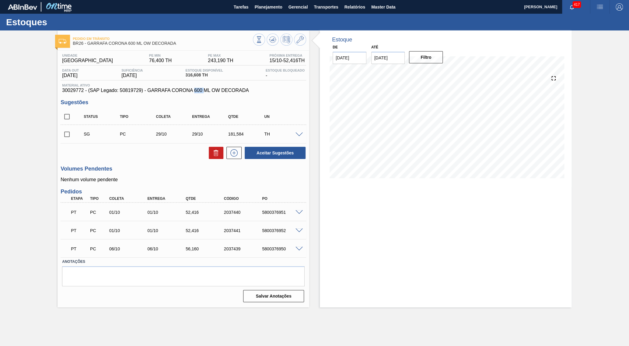
click at [180, 91] on span "30029772 - (SAP Legado: 50819729) - GARRAFA CORONA 600 ML OW DECORADA" at bounding box center [183, 90] width 243 height 5
click at [273, 4] on span "Planejamento" at bounding box center [269, 6] width 28 height 7
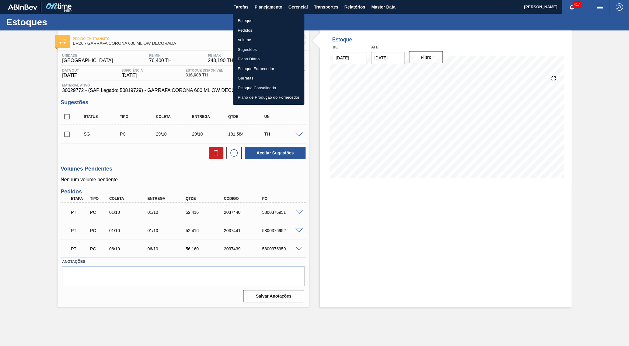
click at [261, 15] on ul "Estoque Pedidos Volume Sugestões Plano Diário Estoque Fornecedor Garrafas Estoq…" at bounding box center [269, 58] width 72 height 91
click at [266, 19] on li "Estoque" at bounding box center [269, 21] width 72 height 10
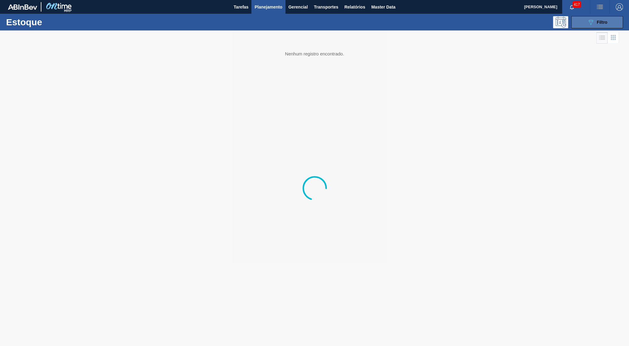
click at [600, 23] on span "Filtro" at bounding box center [602, 22] width 11 height 5
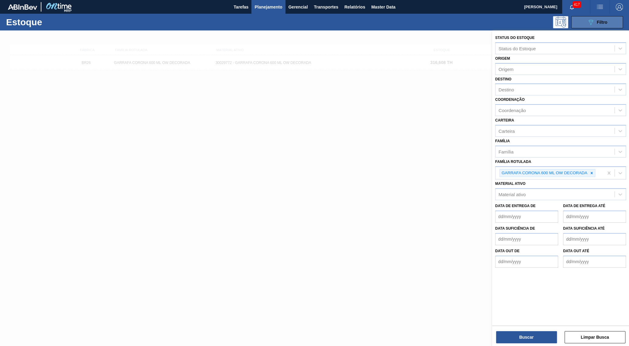
click at [598, 22] on span "Filtro" at bounding box center [602, 22] width 11 height 5
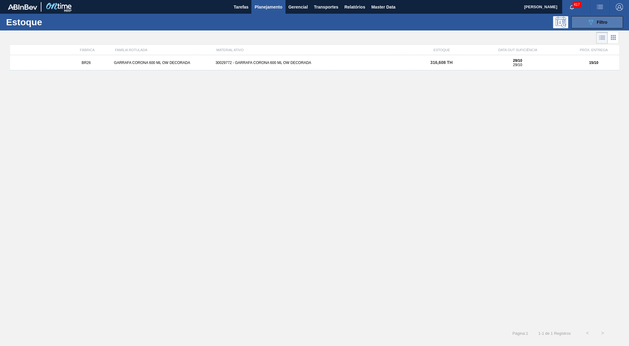
click at [595, 21] on div "089F7B8B-B2A5-4AFE-B5C0-19BA573D28AC Filtro" at bounding box center [597, 22] width 20 height 7
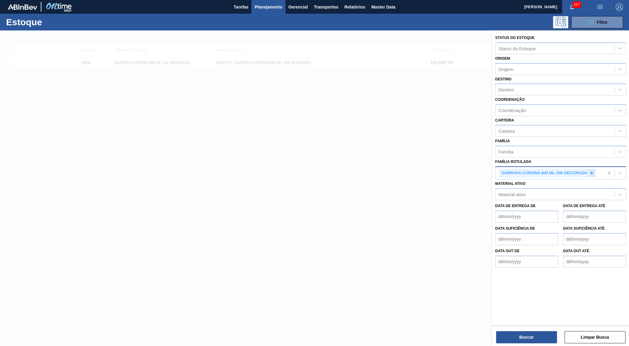
click at [593, 171] on icon at bounding box center [592, 173] width 4 height 4
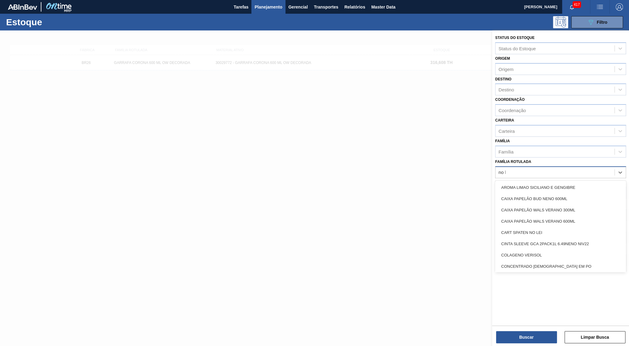
type Rotulada "no lei"
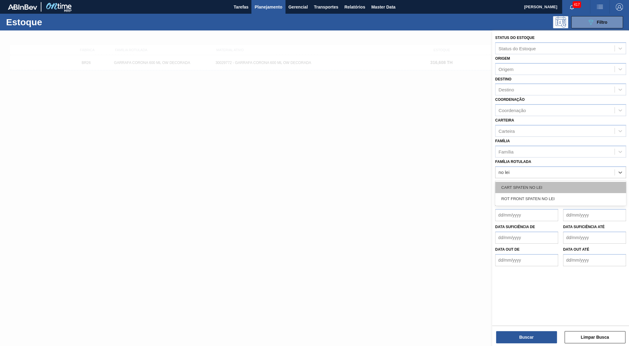
click at [579, 182] on div "CART SPATEN NO LEI" at bounding box center [560, 187] width 131 height 11
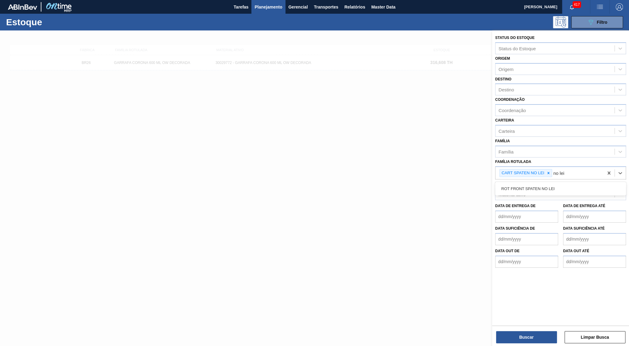
type Rotulada "no lei"
click at [558, 179] on div "Material ativo Material ativo" at bounding box center [560, 189] width 131 height 21
click at [576, 168] on div "CART SPATEN NO LEI" at bounding box center [550, 173] width 108 height 12
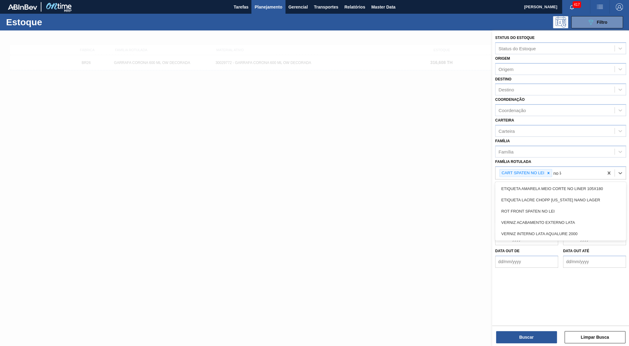
type Rotulada "no lei"
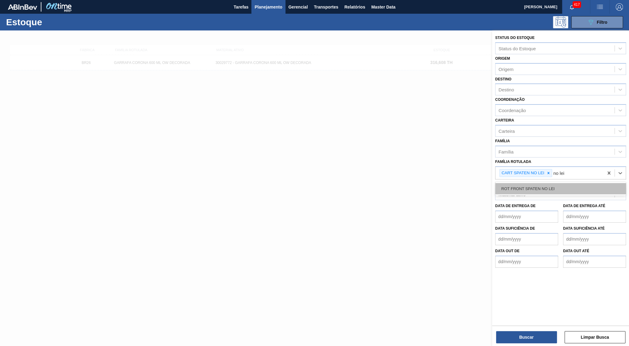
click at [519, 183] on div "ROT FRONT SPATEN NO LEI" at bounding box center [560, 188] width 131 height 11
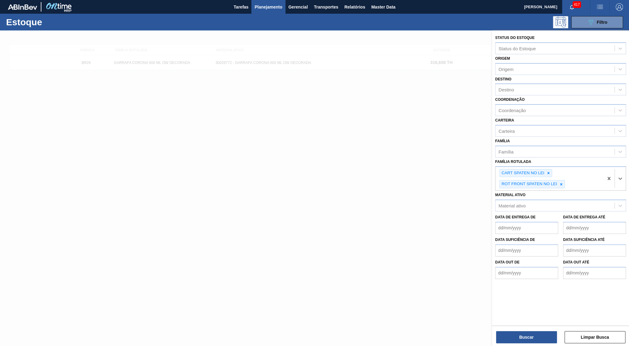
click at [530, 344] on div "Status do Estoque Status do Estoque Origem Origem Destino Destino Coordenação C…" at bounding box center [560, 188] width 137 height 317
click at [519, 338] on button "Buscar" at bounding box center [526, 337] width 61 height 12
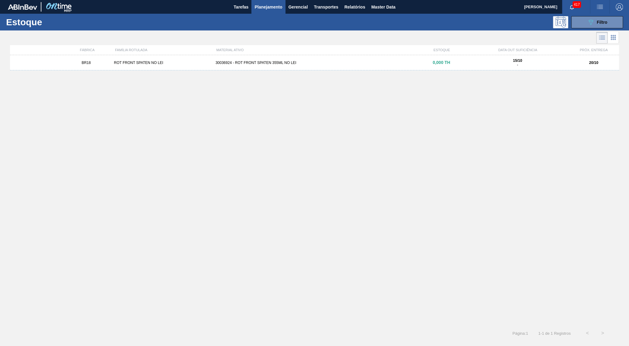
click at [484, 58] on div "BR18 ROT FRONT SPATEN NO LEI 30036924 - ROT FRONT SPATEN 355ML NO LEI 0,000 TH …" at bounding box center [314, 62] width 609 height 15
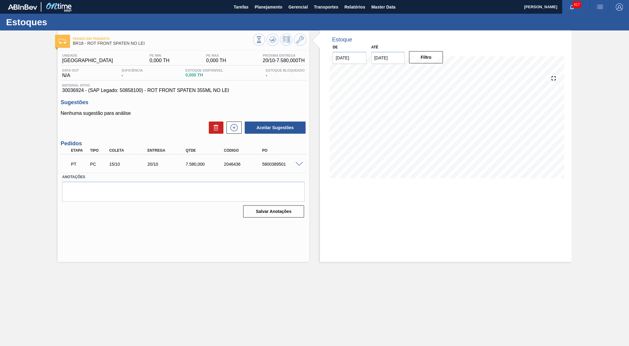
click at [200, 162] on div "7.580,000" at bounding box center [205, 164] width 43 height 5
drag, startPoint x: 133, startPoint y: 168, endPoint x: 166, endPoint y: 168, distance: 33.2
click at [166, 168] on div "PT PC 15/10 20/10 7.580,000 2046436 5800389501" at bounding box center [182, 163] width 230 height 12
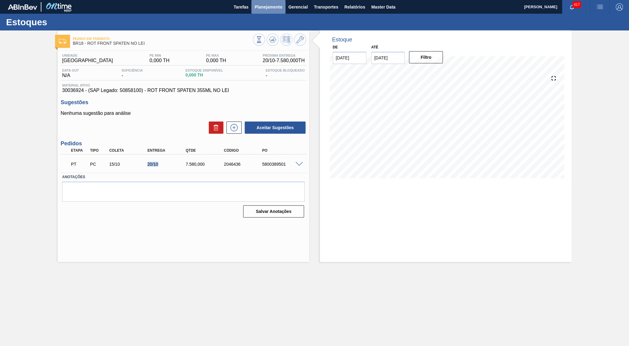
click at [272, 8] on span "Planejamento" at bounding box center [269, 6] width 28 height 7
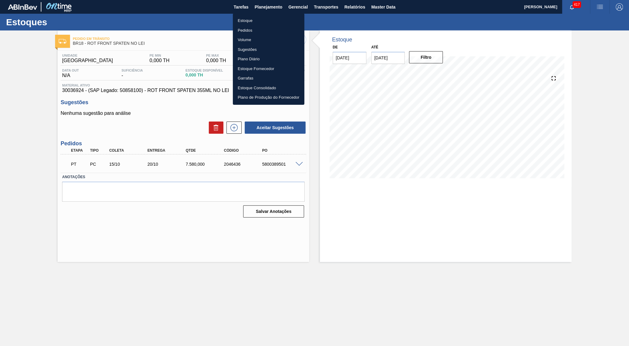
click at [380, 11] on div at bounding box center [314, 173] width 629 height 346
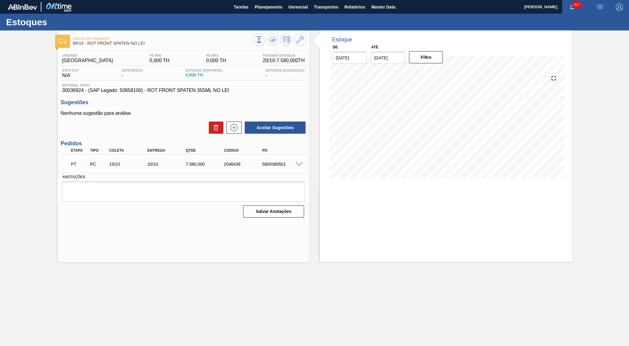
click at [385, 5] on div "Estoque Pedidos Volume Sugestões Plano Diário Estoque Fornecedor Garrafas Estoq…" at bounding box center [314, 173] width 629 height 346
click at [385, 7] on span "Master Data" at bounding box center [383, 6] width 24 height 7
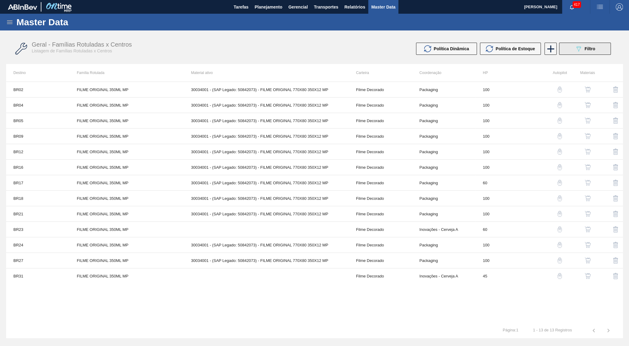
click at [574, 47] on button "089F7B8B-B2A5-4AFE-B5C0-19BA573D28AC Filtro" at bounding box center [585, 49] width 52 height 12
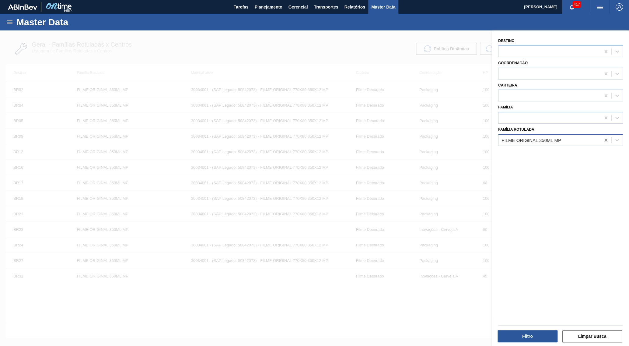
click at [602, 135] on div at bounding box center [606, 140] width 11 height 11
click at [606, 137] on icon at bounding box center [606, 140] width 6 height 6
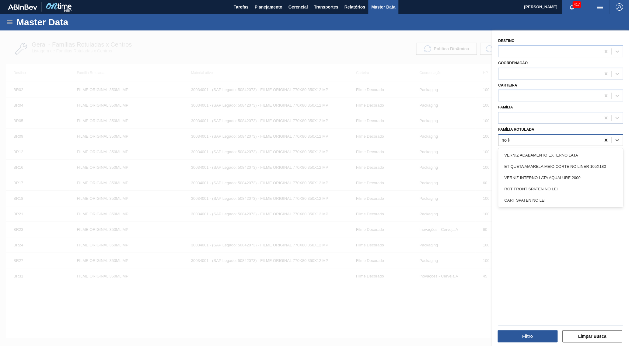
type Rotulada "no lei"
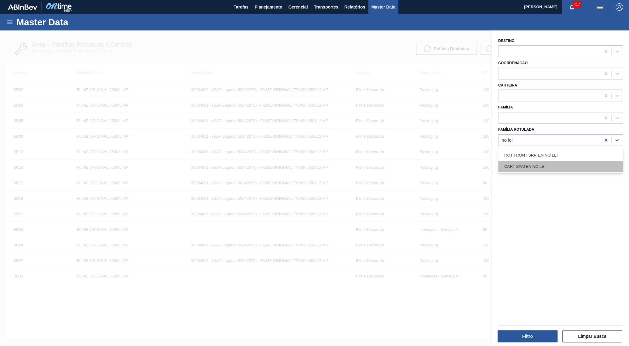
click at [548, 165] on div "CART SPATEN NO LEI" at bounding box center [560, 166] width 125 height 11
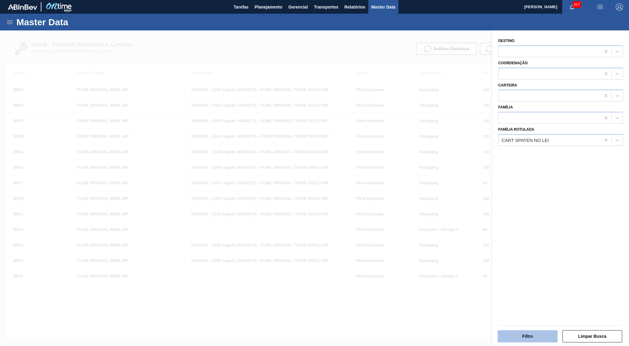
click at [505, 331] on button "Filtro" at bounding box center [528, 336] width 60 height 12
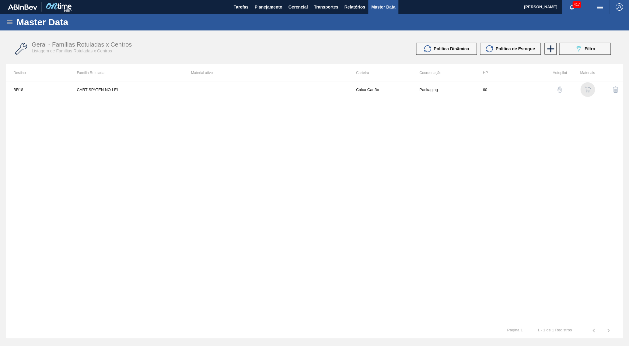
click at [589, 90] on img "button" at bounding box center [588, 89] width 6 height 6
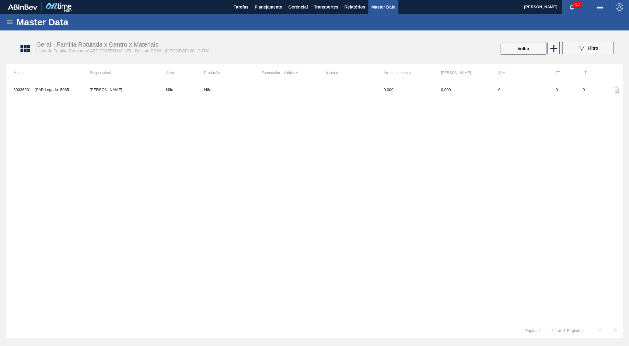
click at [240, 96] on td "Não" at bounding box center [232, 89] width 57 height 15
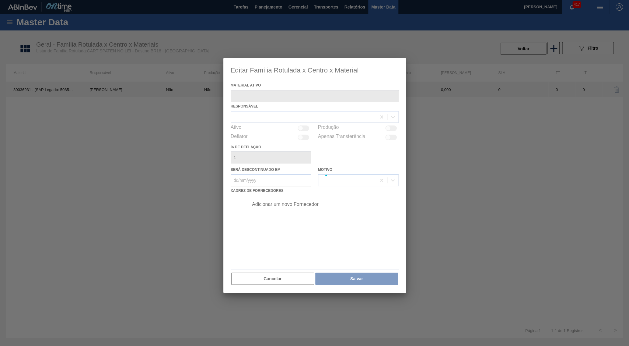
type ativo "30036931 - (SAP Legado: 50858124) - CAIXA CARTAO SPATEN 355ML C6 NO LEI"
type deflação "0"
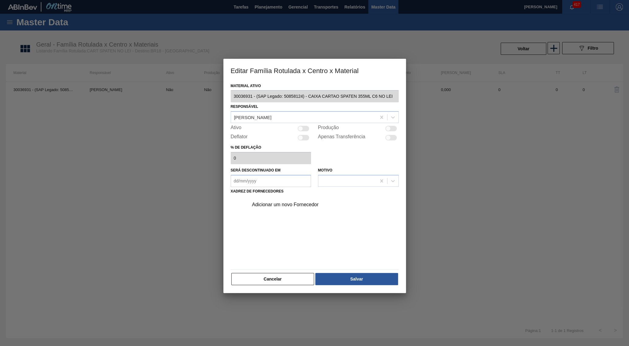
click at [301, 129] on div "Ativo" at bounding box center [271, 128] width 81 height 7
click at [301, 128] on div at bounding box center [300, 128] width 5 height 5
checkbox input "true"
click at [299, 202] on div "Adicionar um novo Fornecedor" at bounding box center [311, 204] width 119 height 5
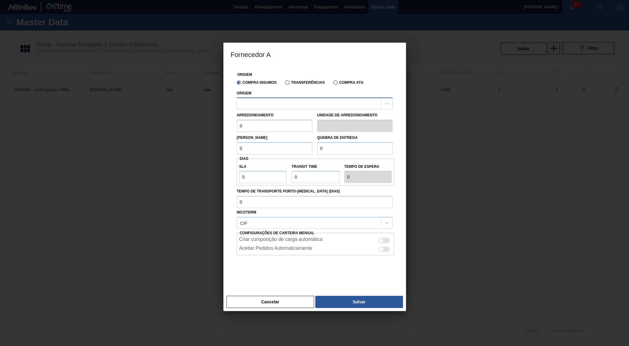
click at [284, 103] on div at bounding box center [309, 103] width 144 height 9
click at [283, 119] on div "280665 - GPI - JUNDIAÍ (SP)" at bounding box center [315, 118] width 156 height 11
drag, startPoint x: 282, startPoint y: 124, endPoint x: 176, endPoint y: 126, distance: 106.3
click at [237, 126] on input "0" at bounding box center [275, 126] width 76 height 12
type input "50"
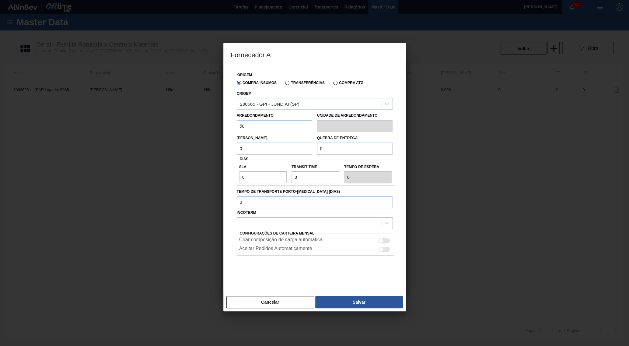
drag, startPoint x: 265, startPoint y: 143, endPoint x: 154, endPoint y: 150, distance: 110.7
click at [237, 150] on input "0" at bounding box center [275, 148] width 76 height 12
type input "50"
drag, startPoint x: 339, startPoint y: 150, endPoint x: 289, endPoint y: 145, distance: 50.8
click at [317, 145] on input "0" at bounding box center [355, 148] width 76 height 12
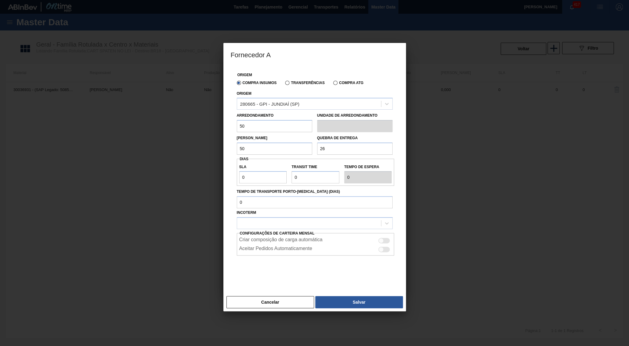
type input "260"
drag, startPoint x: 249, startPoint y: 171, endPoint x: 230, endPoint y: 171, distance: 18.9
click at [239, 171] on input "0" at bounding box center [263, 177] width 48 height 12
type input "3"
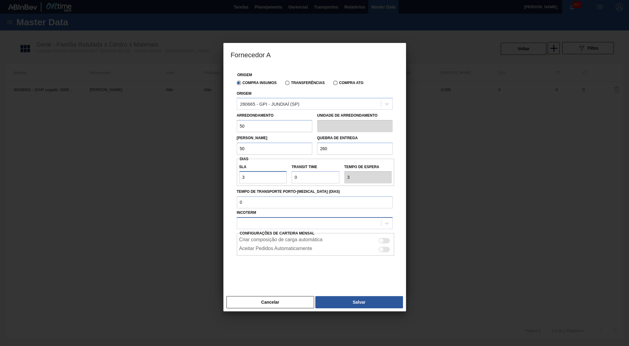
type input "30"
drag, startPoint x: 316, startPoint y: 171, endPoint x: 170, endPoint y: 165, distance: 145.7
click at [292, 171] on input "Transit Time" at bounding box center [316, 177] width 48 height 12
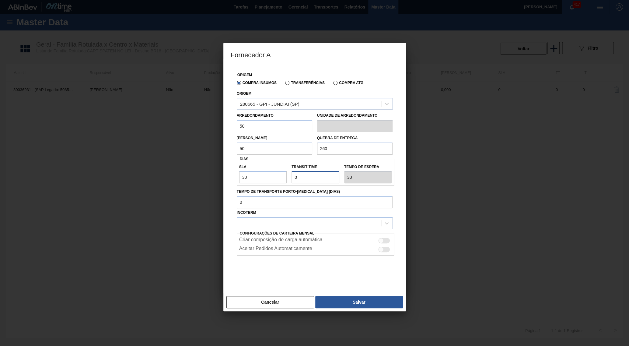
type input "5"
type input "35"
type input "5"
click at [290, 208] on div "Incoterm" at bounding box center [315, 218] width 156 height 21
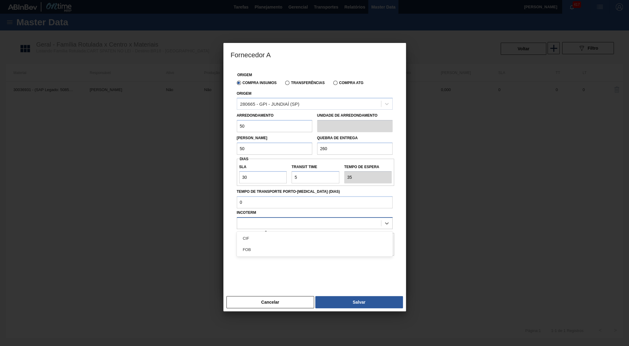
click at [294, 219] on div at bounding box center [309, 223] width 144 height 9
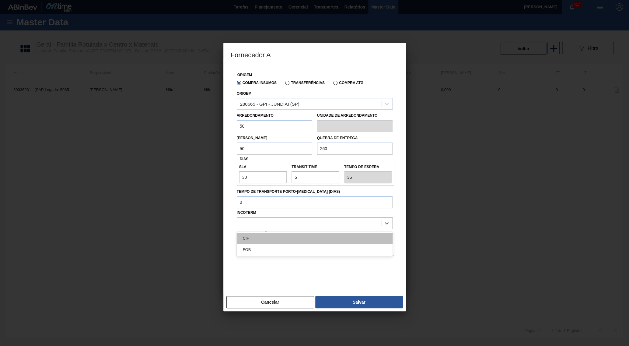
click at [272, 233] on div "CIF" at bounding box center [315, 238] width 156 height 11
click at [381, 238] on div at bounding box center [381, 240] width 5 height 5
checkbox input "true"
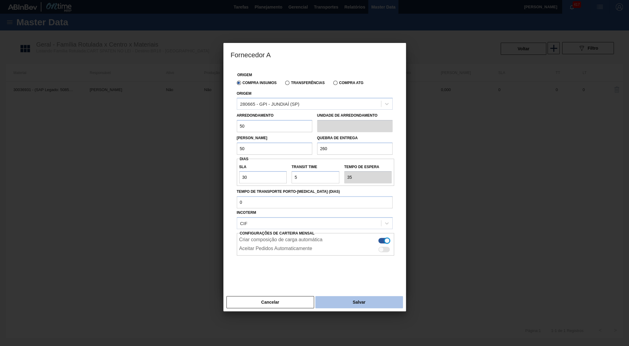
click at [369, 296] on button "Salvar" at bounding box center [358, 302] width 87 height 12
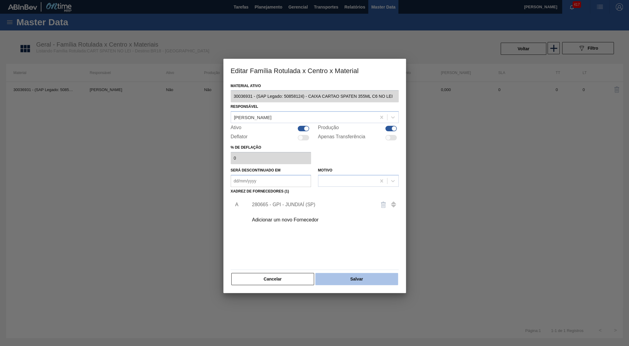
click at [366, 273] on button "Salvar" at bounding box center [356, 279] width 83 height 12
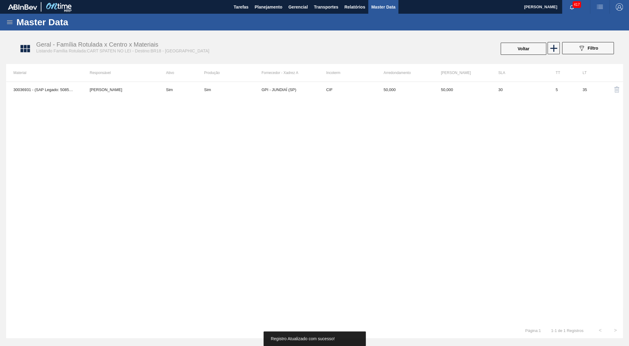
click at [268, 15] on div "Master Data" at bounding box center [314, 22] width 629 height 17
click at [266, 10] on span "Planejamento" at bounding box center [269, 6] width 28 height 7
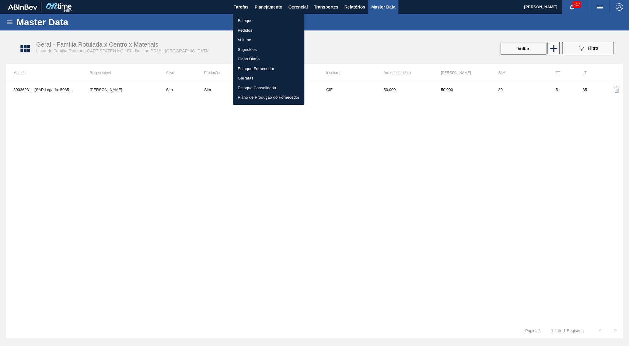
click at [261, 18] on li "Estoque" at bounding box center [269, 21] width 72 height 10
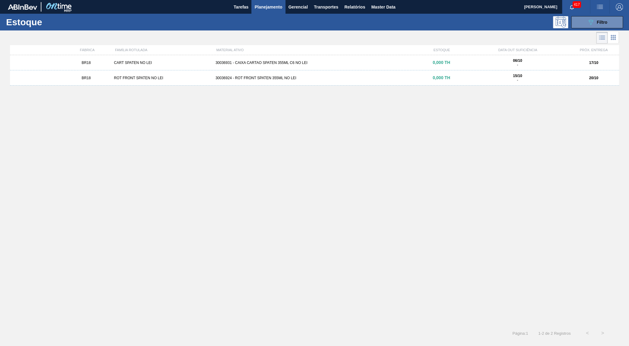
click at [280, 66] on div "BR18 CART SPATEN NO LEI 30036931 - CAIXA CARTAO SPATEN 355ML C6 NO LEI 0,000 TH…" at bounding box center [314, 62] width 609 height 15
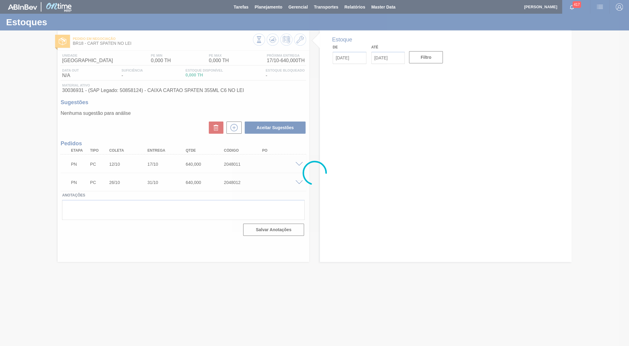
click at [302, 164] on div at bounding box center [314, 173] width 629 height 346
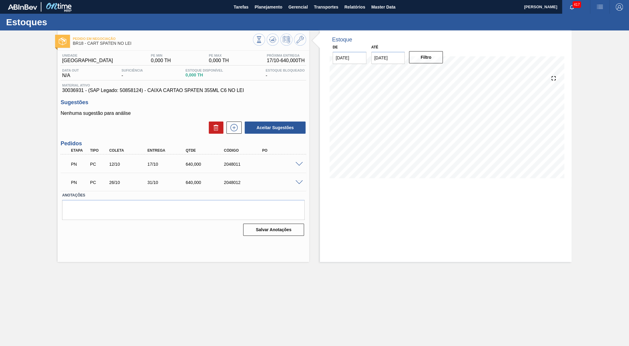
click at [299, 163] on span at bounding box center [299, 164] width 7 height 5
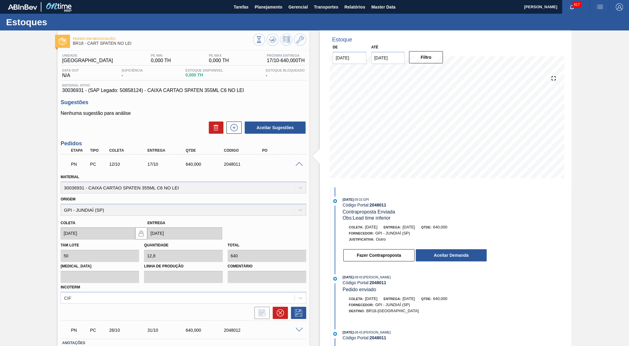
click at [434, 225] on div "Coleta: 31/10/2025 Entrega: 05/11/2025 Qtde: 640,000" at bounding box center [415, 227] width 145 height 6
click at [300, 163] on span at bounding box center [299, 164] width 7 height 5
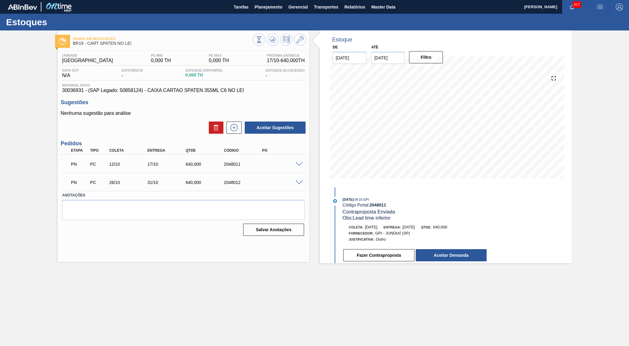
click at [116, 95] on div "Unidade Pernambuco PE MIN 0,000 TH PE MAX 0,000 TH Próxima Entrega 17/10 - 640,…" at bounding box center [184, 144] width 252 height 187
click at [243, 202] on textarea at bounding box center [183, 210] width 243 height 20
click at [208, 91] on span "30036931 - (SAP Legado: 50858124) - CAIXA CARTAO SPATEN 355ML C6 NO LEI" at bounding box center [183, 90] width 243 height 5
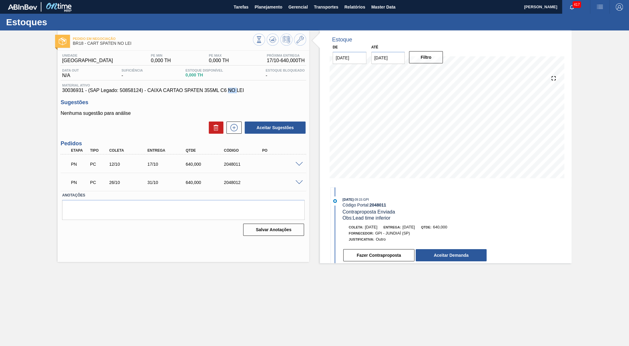
click at [208, 91] on span "30036931 - (SAP Legado: 50858124) - CAIXA CARTAO SPATEN 355ML C6 NO LEI" at bounding box center [183, 90] width 243 height 5
click at [185, 95] on div "Unidade Pernambuco PE MIN 0,000 TH PE MAX 0,000 TH Próxima Entrega 17/10 - 640,…" at bounding box center [184, 144] width 252 height 187
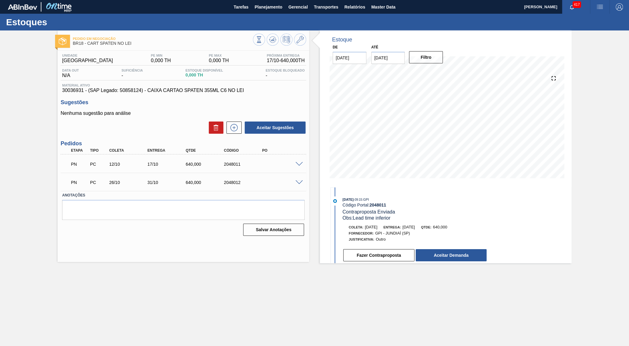
click at [303, 165] on span at bounding box center [299, 164] width 7 height 5
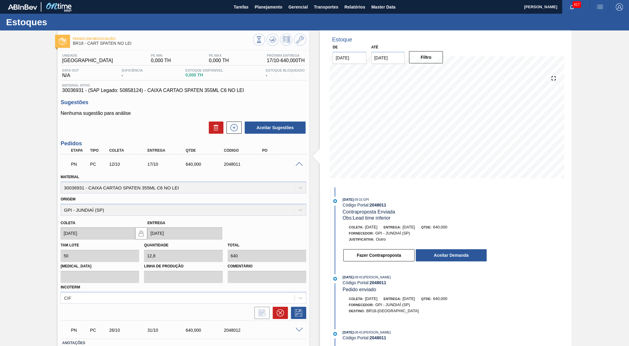
click at [213, 109] on div "Sugestões Nenhuma sugestão para análise Aceitar Sugestões" at bounding box center [184, 116] width 246 height 35
drag, startPoint x: 206, startPoint y: 85, endPoint x: 207, endPoint y: 89, distance: 4.5
click at [209, 91] on div "Material ativo 30036931 - (SAP Legado: 50858124) - CAIXA CARTAO SPATEN 355ML C6…" at bounding box center [184, 88] width 246 height 10
click at [207, 89] on div "Material ativo 30036931 - (SAP Legado: 50858124) - CAIXA CARTAO SPATEN 355ML C6…" at bounding box center [184, 88] width 246 height 10
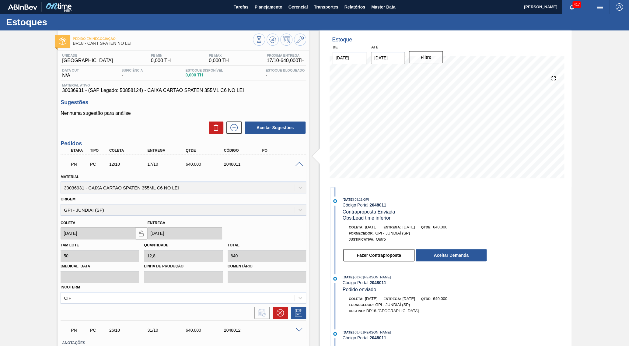
click at [207, 89] on div "Material ativo 30036931 - (SAP Legado: 50858124) - CAIXA CARTAO SPATEN 355ML C6…" at bounding box center [184, 88] width 246 height 10
click at [214, 91] on span "30036931 - (SAP Legado: 50858124) - CAIXA CARTAO SPATEN 355ML C6 NO LEI" at bounding box center [183, 90] width 243 height 5
click at [194, 89] on div "Material ativo 30036931 - (SAP Legado: 50858124) - CAIXA CARTAO SPATEN 355ML C6…" at bounding box center [184, 88] width 246 height 10
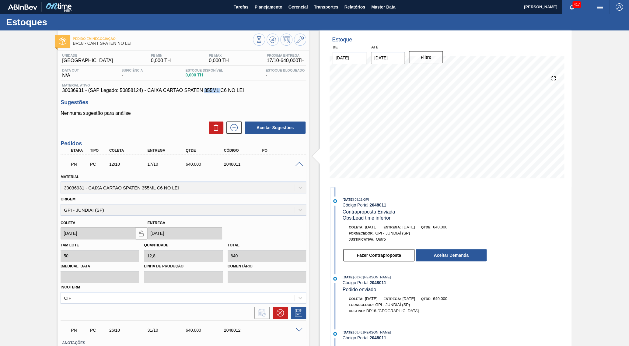
click at [194, 89] on div "Material ativo 30036931 - (SAP Legado: 50858124) - CAIXA CARTAO SPATEN 355ML C6…" at bounding box center [184, 88] width 246 height 10
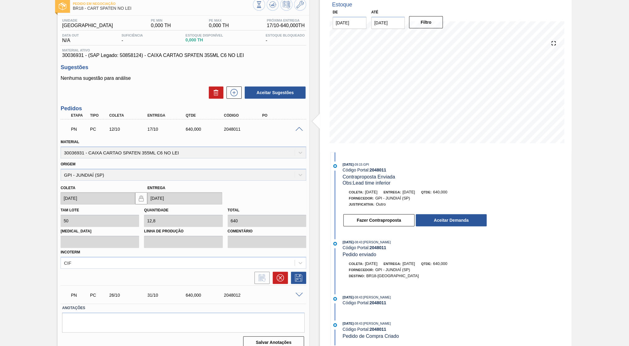
click at [295, 127] on div at bounding box center [300, 128] width 12 height 5
click at [299, 128] on span at bounding box center [299, 129] width 7 height 5
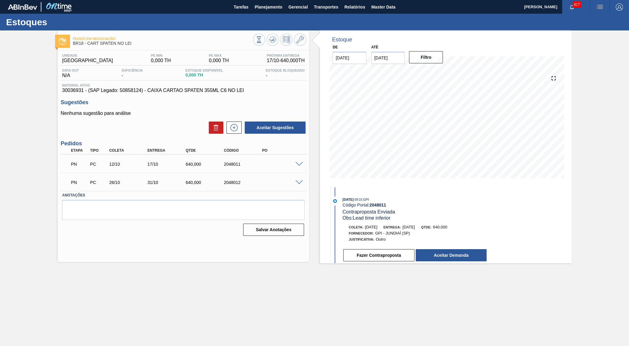
click at [301, 182] on span at bounding box center [299, 182] width 7 height 5
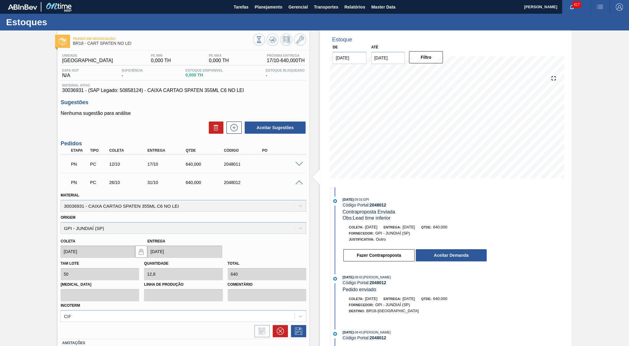
click at [0, 137] on div "Pedido em Negociação BR18 - CART SPATEN NO LEI Unidade Pernambuco PE MIN 0,000 …" at bounding box center [314, 209] width 629 height 358
drag, startPoint x: 433, startPoint y: 223, endPoint x: 391, endPoint y: 228, distance: 41.7
click at [391, 228] on div "06/10/2025 - 09:16 : GPI Código Portal: 2048012 Contraproposta Enviada Obs: Lea…" at bounding box center [409, 230] width 157 height 69
click at [144, 92] on span "30036931 - (SAP Legado: 50858124) - CAIXA CARTAO SPATEN 355ML C6 NO LEI" at bounding box center [183, 90] width 243 height 5
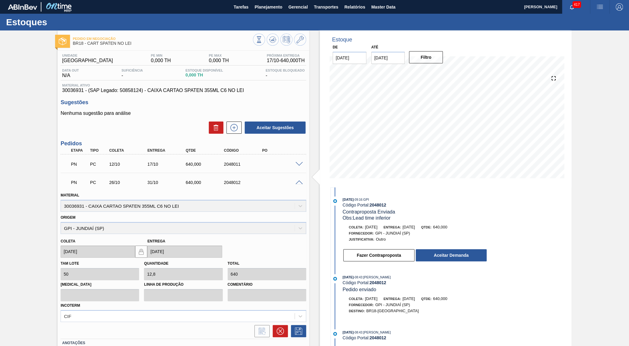
click at [144, 92] on span "30036931 - (SAP Legado: 50858124) - CAIXA CARTAO SPATEN 355ML C6 NO LEI" at bounding box center [183, 90] width 243 height 5
click at [117, 92] on span "30036931 - (SAP Legado: 50858124) - CAIXA CARTAO SPATEN 355ML C6 NO LEI" at bounding box center [183, 90] width 243 height 5
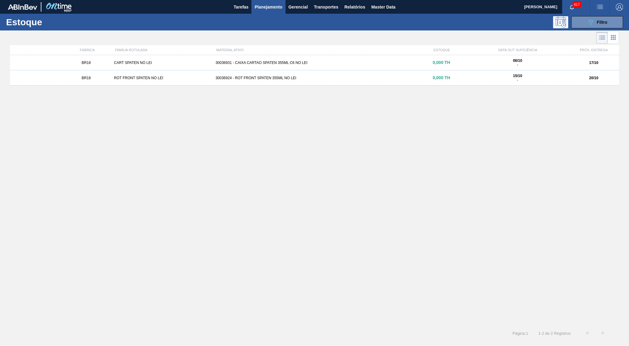
click at [325, 69] on div "BR18 CART SPATEN NO LEI 30036931 - CAIXA CARTAO SPATEN 355ML C6 NO LEI 0,000 TH…" at bounding box center [314, 62] width 609 height 15
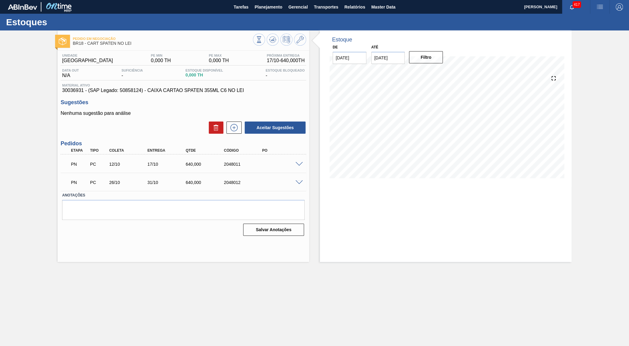
click at [303, 162] on span at bounding box center [299, 164] width 7 height 5
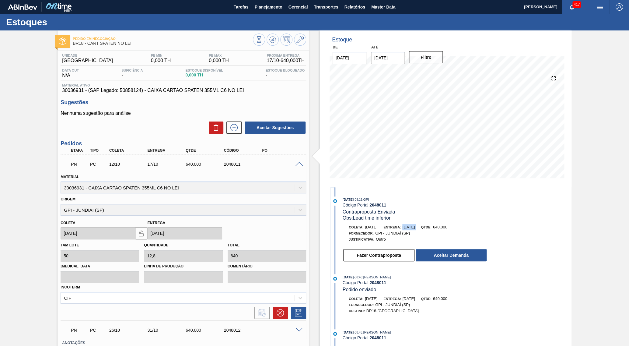
drag, startPoint x: 433, startPoint y: 227, endPoint x: 410, endPoint y: 226, distance: 22.8
click at [410, 226] on div "Coleta: 31/10/2025 Entrega: 05/11/2025 Qtde: 640,000" at bounding box center [415, 227] width 145 height 6
click at [299, 160] on div "PN PC 12/10 17/10 640,000 2048011" at bounding box center [184, 163] width 246 height 15
click at [301, 162] on span at bounding box center [299, 164] width 7 height 5
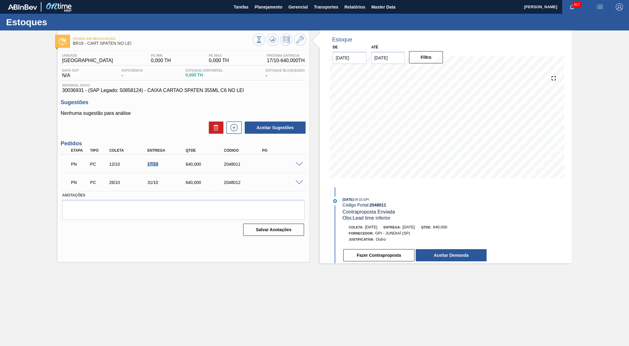
drag, startPoint x: 142, startPoint y: 166, endPoint x: 167, endPoint y: 162, distance: 25.6
click at [151, 162] on div "12/10" at bounding box center [129, 164] width 43 height 5
click at [277, 167] on div "PN PC 12/10 17/10 640,000 2048011" at bounding box center [182, 163] width 230 height 12
click at [262, 12] on button "Planejamento" at bounding box center [269, 7] width 34 height 14
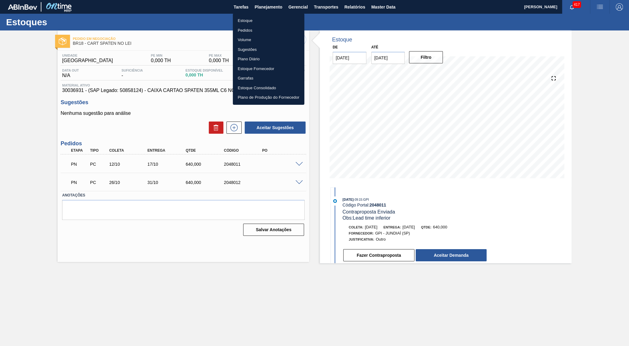
click at [254, 22] on li "Estoque" at bounding box center [269, 21] width 72 height 10
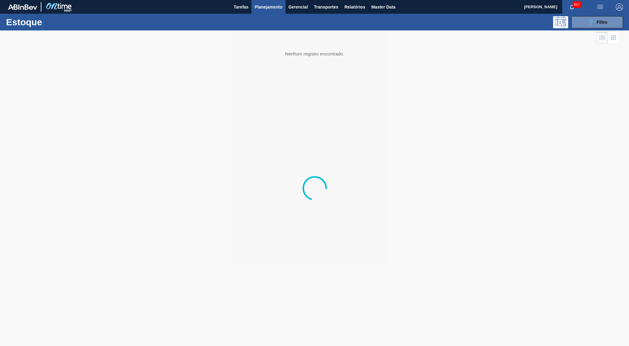
click at [597, 20] on span "Filtro" at bounding box center [602, 22] width 11 height 5
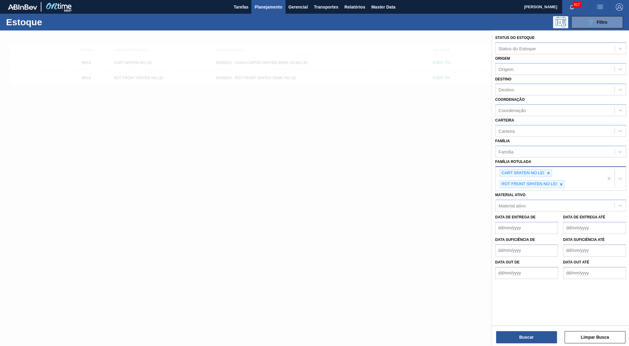
click at [554, 167] on div "CART SPATEN NO LEI ROT FRONT SPATEN NO LEI" at bounding box center [550, 179] width 108 height 24
click at [548, 172] on icon at bounding box center [549, 173] width 2 height 2
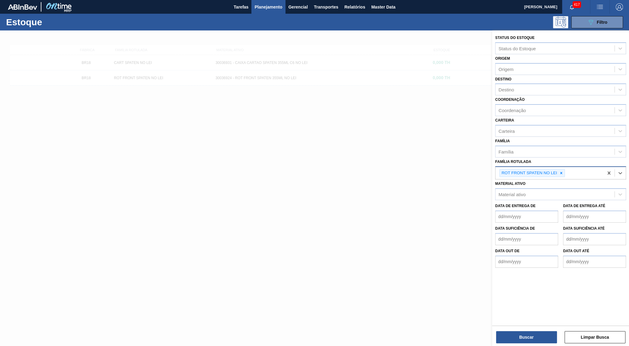
click at [548, 169] on div "ROT FRONT SPATEN NO LEI" at bounding box center [529, 173] width 58 height 8
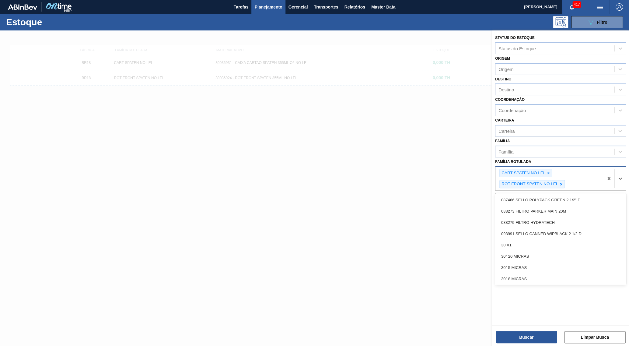
click at [559, 167] on div "CART SPATEN NO LEI ROT FRONT SPATEN NO LEI" at bounding box center [550, 179] width 108 height 24
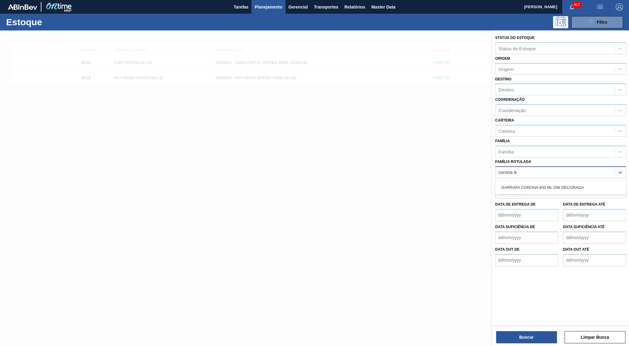
type Rotulada "corona 600"
click at [579, 182] on div "GARRAFA CORONA 600 ML OW DECORADA" at bounding box center [560, 187] width 131 height 11
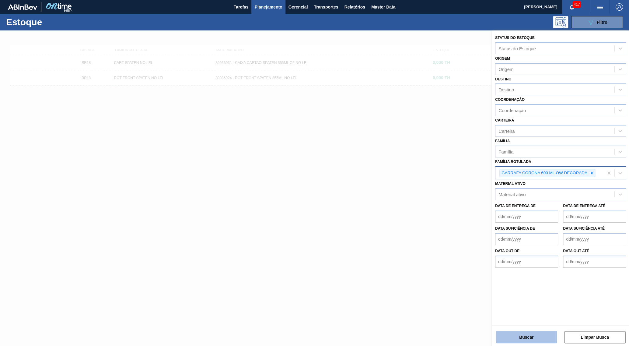
click at [515, 336] on button "Buscar" at bounding box center [526, 337] width 61 height 12
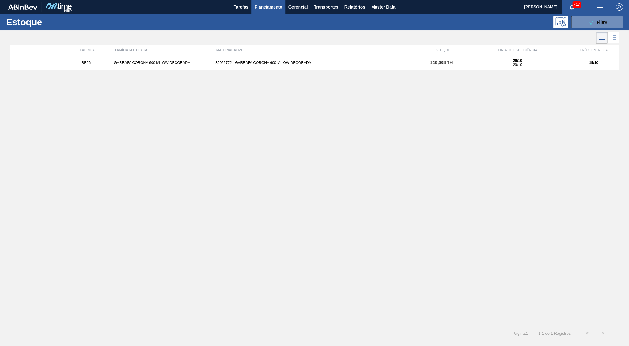
click at [517, 60] on strong "29/10" at bounding box center [517, 60] width 9 height 4
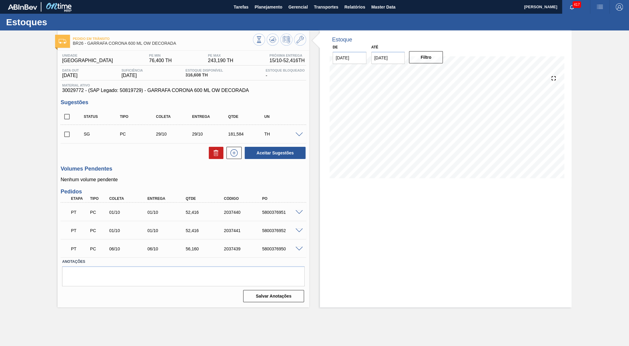
click at [210, 97] on div "Unidade Uberlândia PE MIN 76,400 TH PE MAX 243,190 TH Próxima Entrega 15/10 - 5…" at bounding box center [184, 178] width 252 height 254
click at [208, 96] on div "Unidade Uberlândia PE MIN 76,400 TH PE MAX 243,190 TH Próxima Entrega 15/10 - 5…" at bounding box center [184, 178] width 252 height 254
click at [207, 95] on div "Unidade Uberlândia PE MIN 76,400 TH PE MAX 243,190 TH Próxima Entrega 15/10 - 5…" at bounding box center [184, 178] width 252 height 254
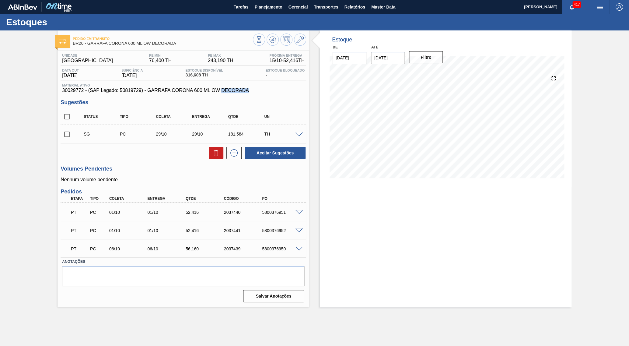
click at [207, 95] on div "Unidade Uberlândia PE MIN 76,400 TH PE MAX 243,190 TH Próxima Entrega 15/10 - 5…" at bounding box center [184, 178] width 252 height 254
drag, startPoint x: 190, startPoint y: 76, endPoint x: 202, endPoint y: 79, distance: 12.4
click at [202, 78] on div "Estoque Disponível 316,608 TH" at bounding box center [204, 74] width 40 height 10
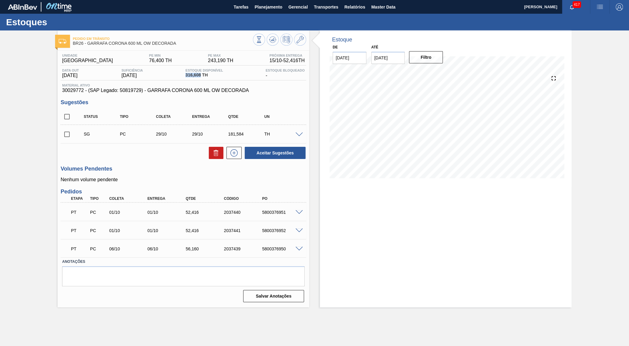
copy span "316,608"
drag, startPoint x: 81, startPoint y: 95, endPoint x: 54, endPoint y: 91, distance: 27.3
click at [54, 91] on div "Pedido em Trânsito BR26 - GARRAFA CORONA 600 ML OW DECORADA Unidade Uberlândia …" at bounding box center [314, 168] width 629 height 277
copy span "30029772"
click at [261, 2] on button "Planejamento" at bounding box center [269, 7] width 34 height 14
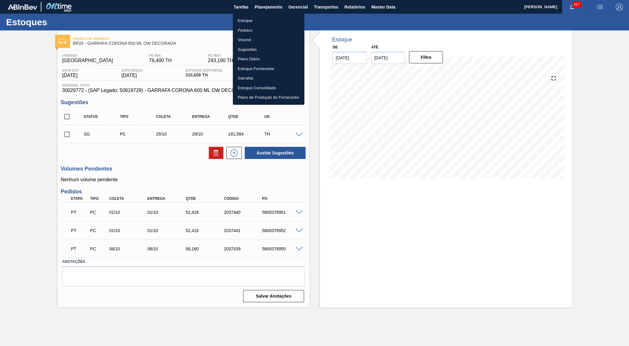
click at [247, 33] on li "Pedidos" at bounding box center [269, 31] width 72 height 10
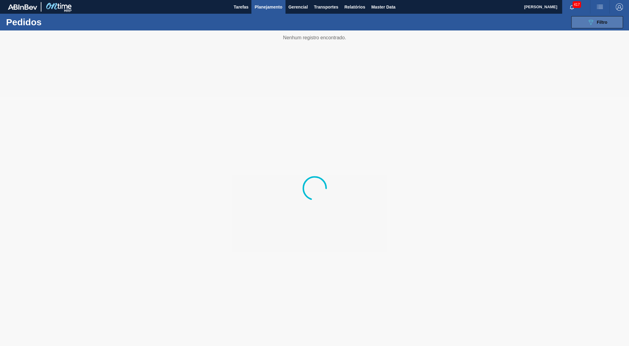
click at [582, 26] on button "089F7B8B-B2A5-4AFE-B5C0-19BA573D28AC Filtro" at bounding box center [598, 22] width 52 height 12
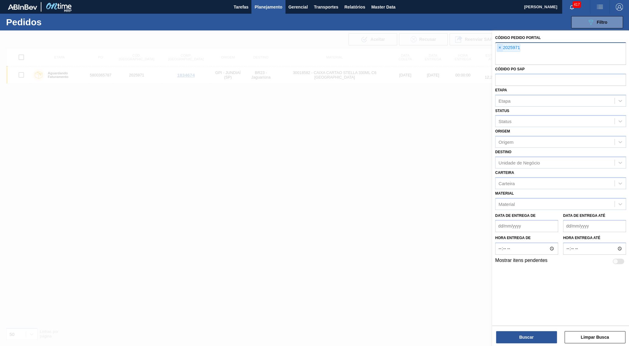
click at [500, 47] on span "×" at bounding box center [500, 47] width 6 height 7
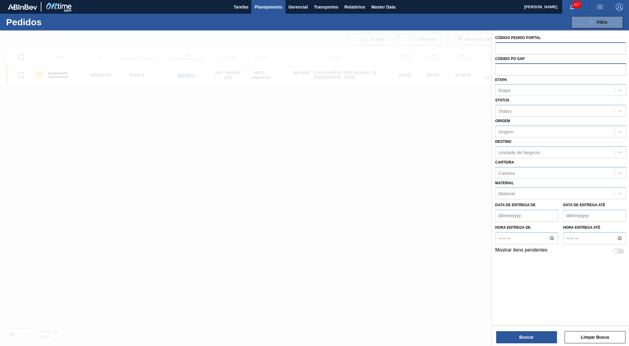
click at [511, 68] on input "text" at bounding box center [560, 69] width 131 height 12
paste input "text"
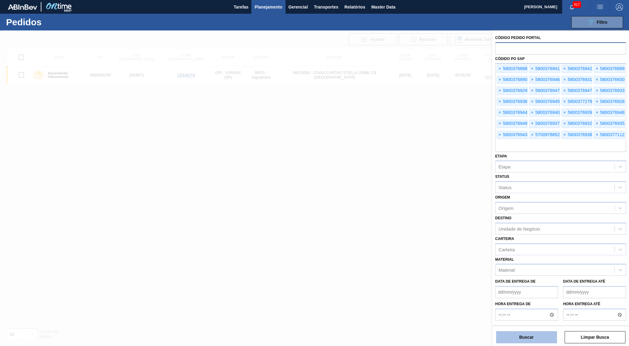
click at [529, 335] on button "Buscar" at bounding box center [526, 337] width 61 height 12
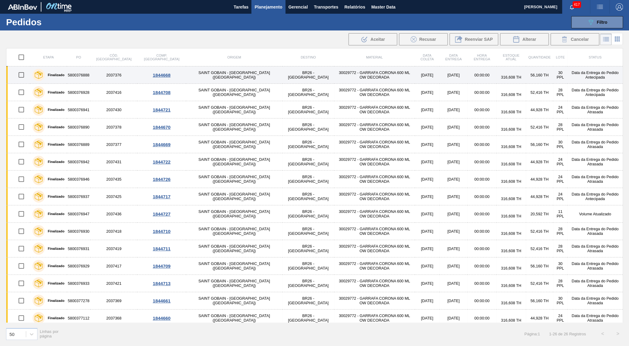
click at [76, 72] on td "5800376888" at bounding box center [78, 74] width 23 height 17
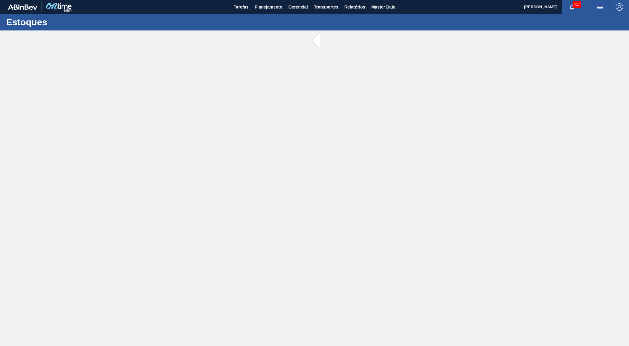
click at [76, 72] on main "Tarefas Planejamento Gerencial Transportes Relatórios Master Data Yasmim Ferrei…" at bounding box center [314, 173] width 629 height 346
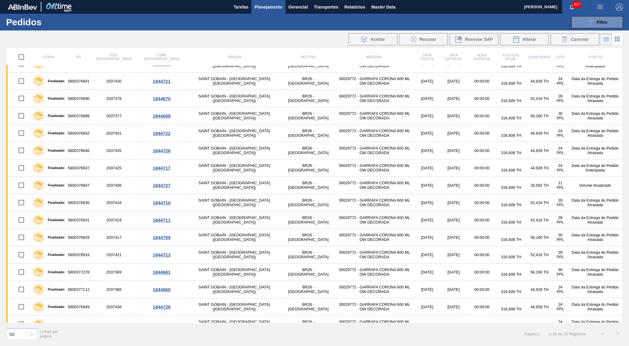
scroll to position [29, 0]
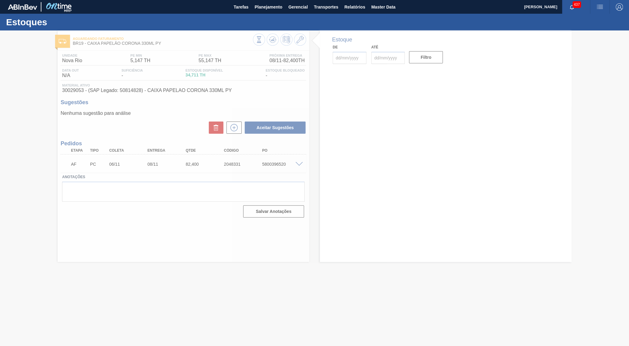
type input "[DATE]"
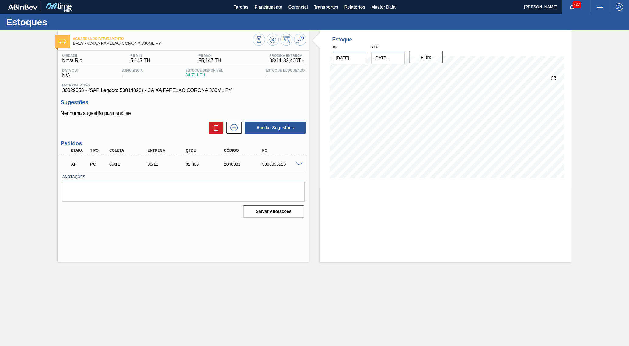
click at [299, 164] on span at bounding box center [299, 164] width 7 height 5
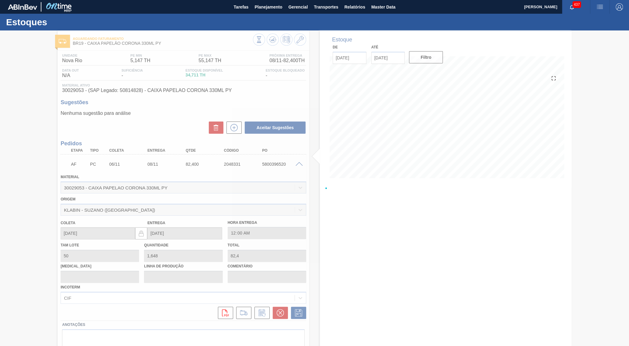
click at [299, 164] on div at bounding box center [314, 187] width 629 height 315
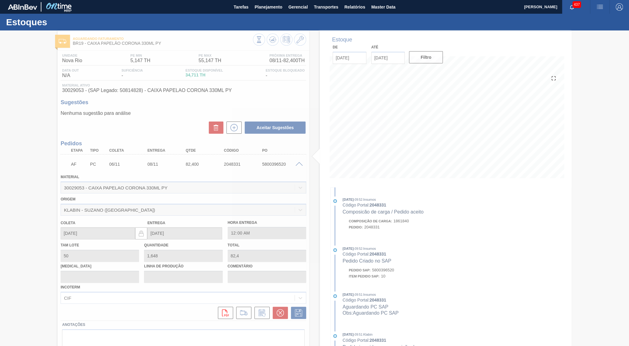
click at [258, 306] on div at bounding box center [314, 187] width 629 height 315
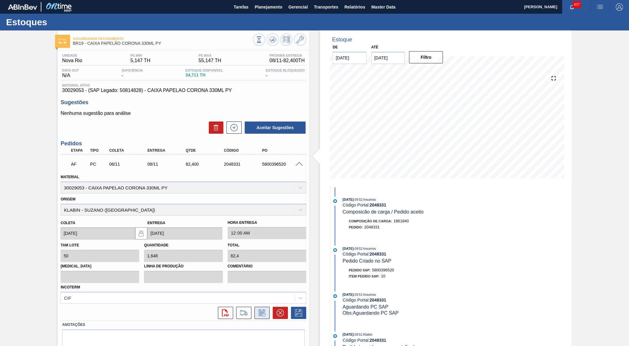
click at [258, 308] on button at bounding box center [262, 313] width 15 height 12
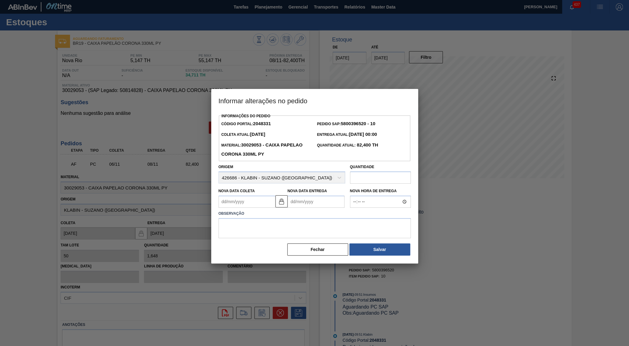
click at [389, 171] on input "text" at bounding box center [380, 177] width 61 height 12
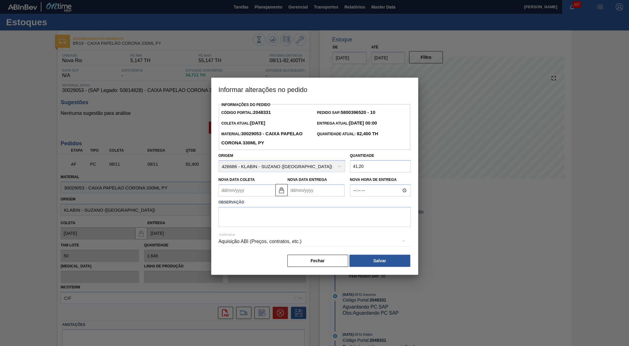
type input "41,200"
click at [284, 233] on div "Aquisição ABI (Preços, contratos, etc.)" at bounding box center [315, 241] width 192 height 17
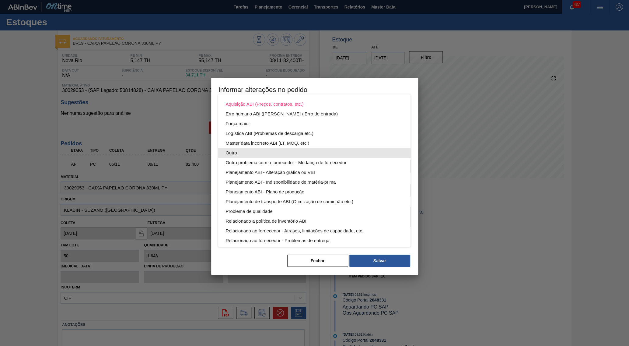
click at [257, 153] on div "Outro" at bounding box center [315, 153] width 178 height 10
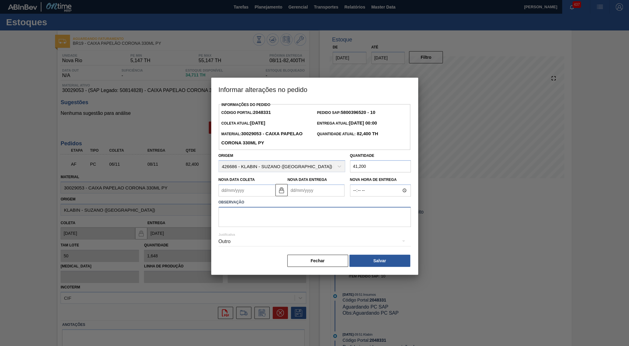
click at [243, 209] on textarea at bounding box center [315, 217] width 192 height 20
type textarea "Ajuste de quantidade"
click at [255, 241] on div "Outro" at bounding box center [315, 241] width 192 height 17
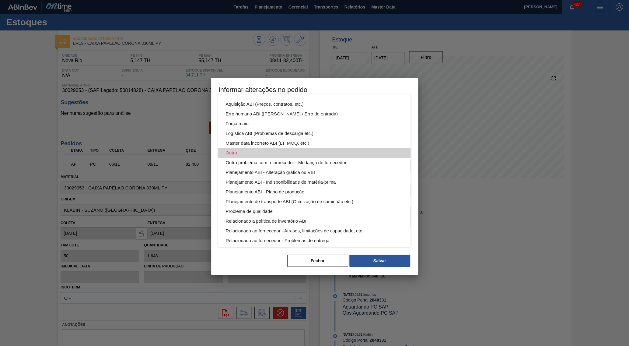
click at [262, 150] on div "Outro" at bounding box center [315, 153] width 178 height 10
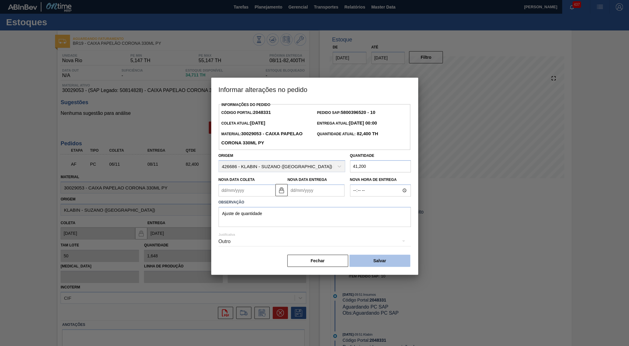
click at [389, 255] on button "Salvar" at bounding box center [380, 261] width 61 height 12
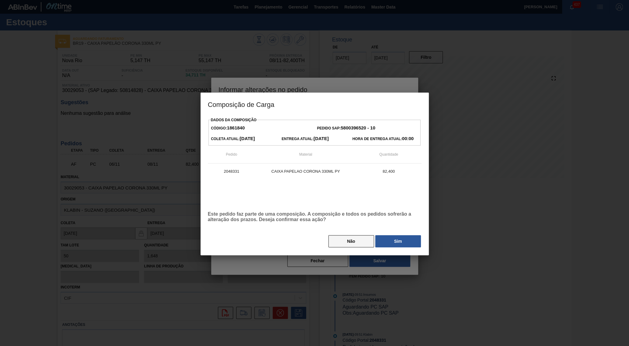
click at [353, 240] on button "Não" at bounding box center [352, 241] width 46 height 12
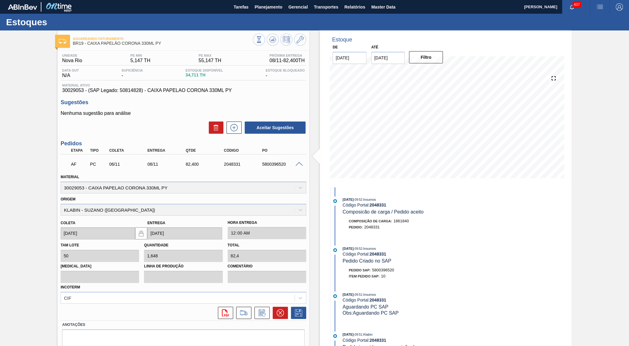
scroll to position [17, 0]
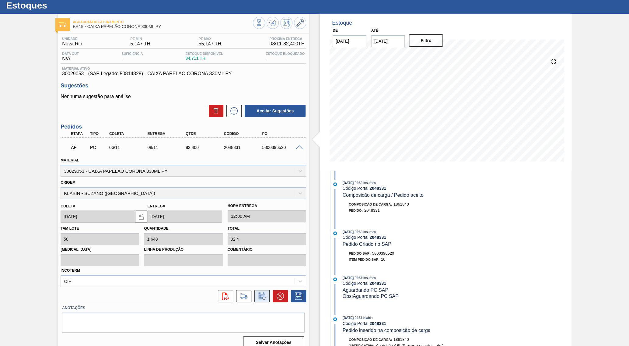
click at [264, 290] on button at bounding box center [262, 296] width 15 height 12
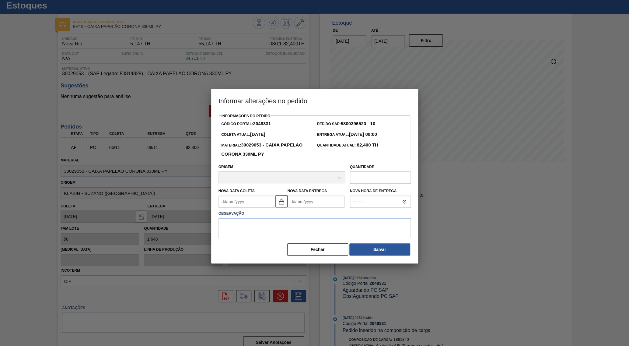
click at [402, 171] on input "text" at bounding box center [380, 177] width 61 height 12
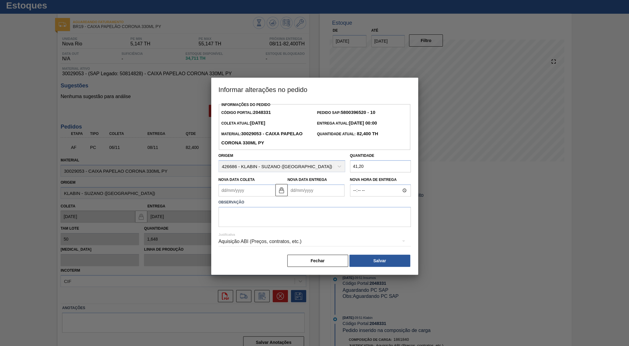
type input "41,200"
click at [304, 231] on div "Aquisição ABI (Preços, contratos, etc.)" at bounding box center [315, 242] width 192 height 22
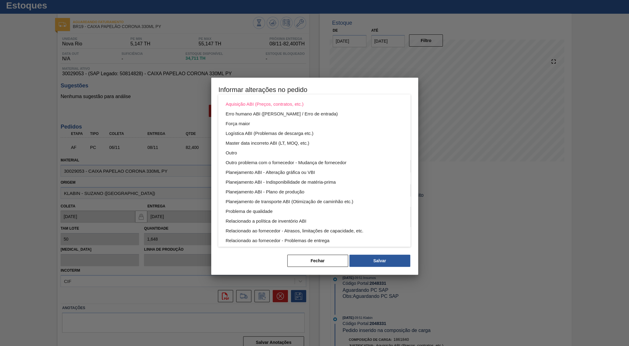
click at [306, 233] on div "Aquisição ABI (Preços, contratos, etc.) Erro humano ABI (Cálculo / Erro de entr…" at bounding box center [314, 186] width 192 height 185
click at [241, 153] on div "Outro" at bounding box center [315, 153] width 178 height 10
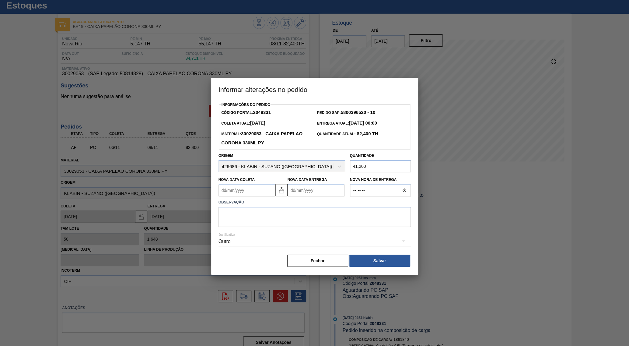
click at [245, 207] on div "Aquisição ABI (Preços, contratos, etc.) Erro humano ABI (Cálculo / Erro de entr…" at bounding box center [314, 173] width 629 height 346
click at [245, 207] on textarea at bounding box center [315, 217] width 192 height 20
click at [294, 190] on div "Nova Data Entrega" at bounding box center [317, 185] width 59 height 21
click at [294, 187] on Entrega2048331 "Nova Data Entrega" at bounding box center [316, 190] width 57 height 12
type Coleta2048331 "30/09/2025"
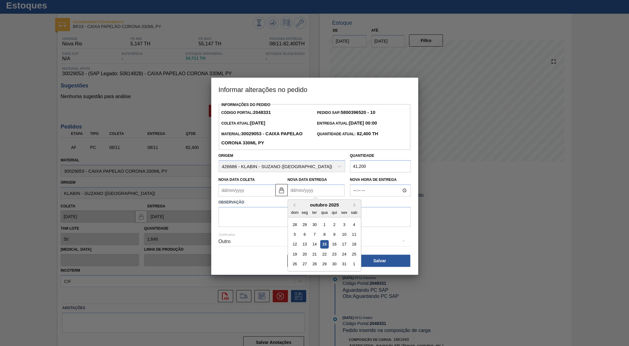
type Entrega2048331 "2"
type Coleta2048331 "[DATE]"
type Entrega2048331 "24/1"
type Coleta2048331 "[DATE]"
type Entrega2048331 "[DATE]"
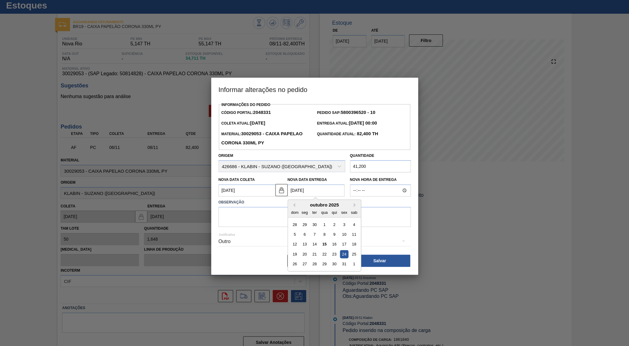
click at [268, 227] on div "Justificativa Outro" at bounding box center [315, 238] width 192 height 22
click at [259, 210] on textarea at bounding box center [315, 217] width 192 height 20
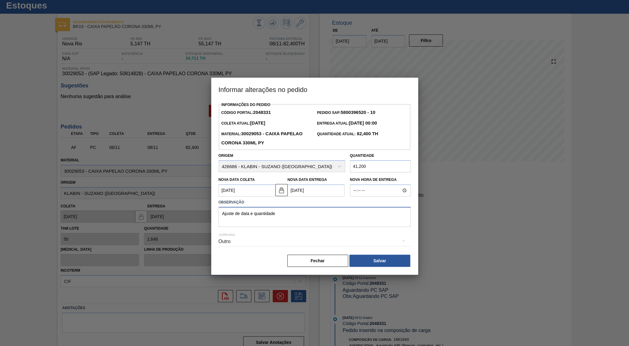
type textarea "Ajuste de data e quantidade"
click at [381, 184] on input "Nova Hora de Entrega" at bounding box center [380, 190] width 61 height 12
click at [357, 212] on textarea "Ajuste de data e quantidade" at bounding box center [315, 217] width 192 height 20
click at [393, 254] on div "Fechar Salvar" at bounding box center [315, 260] width 192 height 13
click at [395, 255] on button "Salvar" at bounding box center [380, 261] width 61 height 12
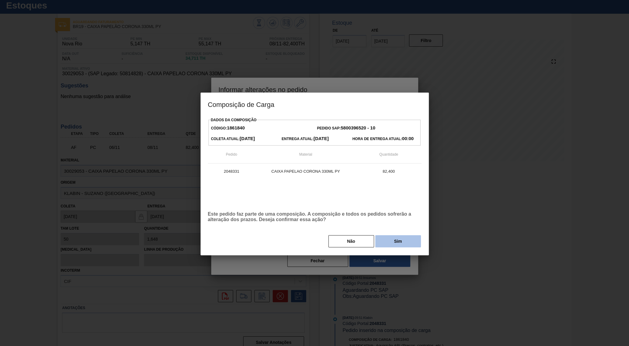
click at [402, 240] on button "Sim" at bounding box center [398, 241] width 46 height 12
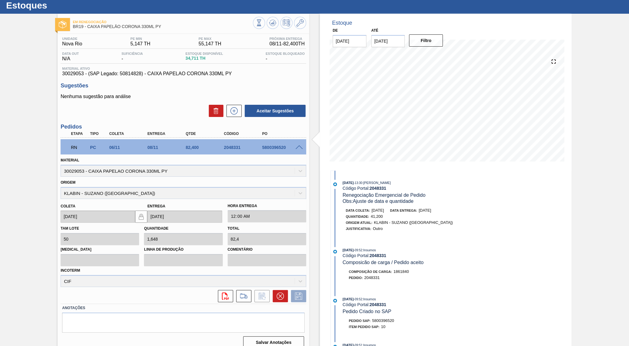
scroll to position [0, 0]
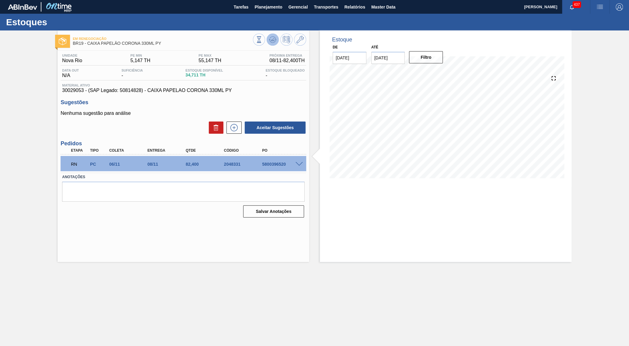
click at [275, 41] on icon at bounding box center [272, 39] width 7 height 7
click at [298, 166] on div "5800396520" at bounding box center [282, 164] width 43 height 5
click at [298, 161] on div at bounding box center [300, 163] width 12 height 5
click at [298, 163] on span at bounding box center [299, 164] width 7 height 5
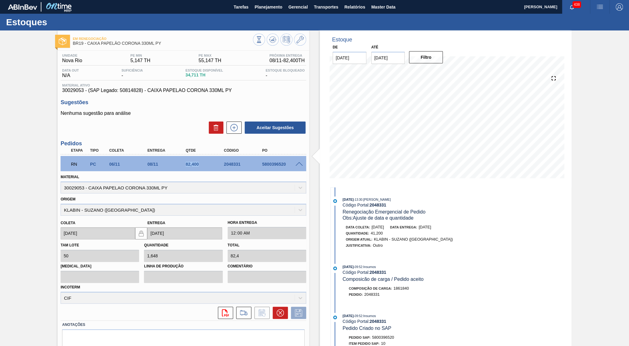
drag, startPoint x: 0, startPoint y: 0, endPoint x: 201, endPoint y: 161, distance: 257.3
click at [189, 162] on div "08/11" at bounding box center [167, 164] width 43 height 5
